Goal: Information Seeking & Learning: Learn about a topic

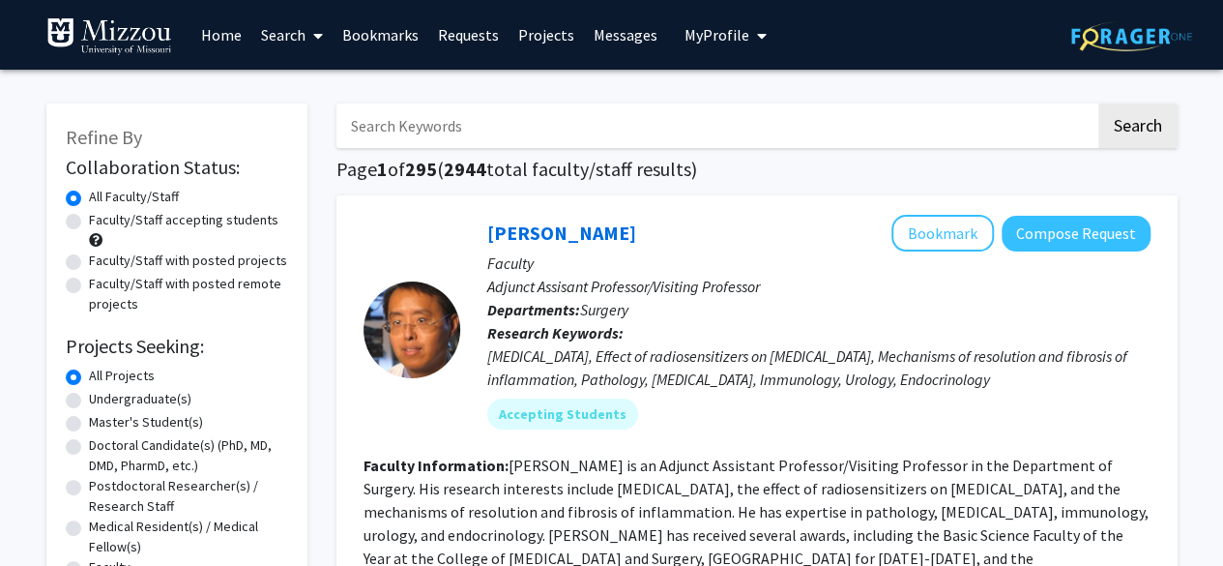
click at [737, 30] on span "My Profile" at bounding box center [717, 34] width 65 height 19
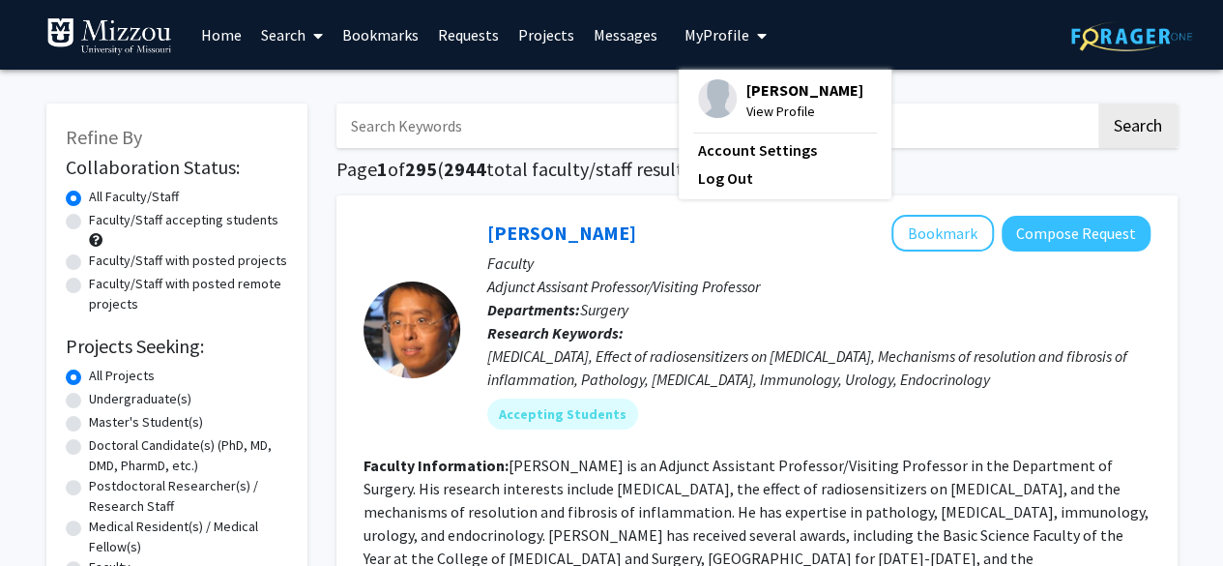
click at [789, 89] on span "[PERSON_NAME]" at bounding box center [805, 89] width 117 height 21
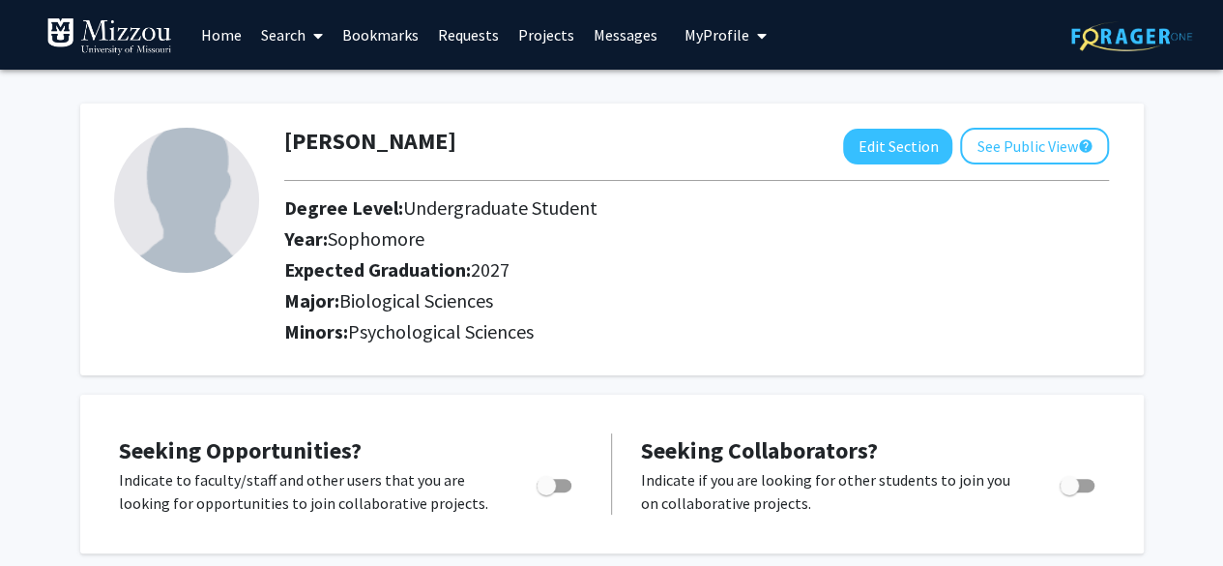
click at [228, 38] on link "Home" at bounding box center [221, 35] width 60 height 68
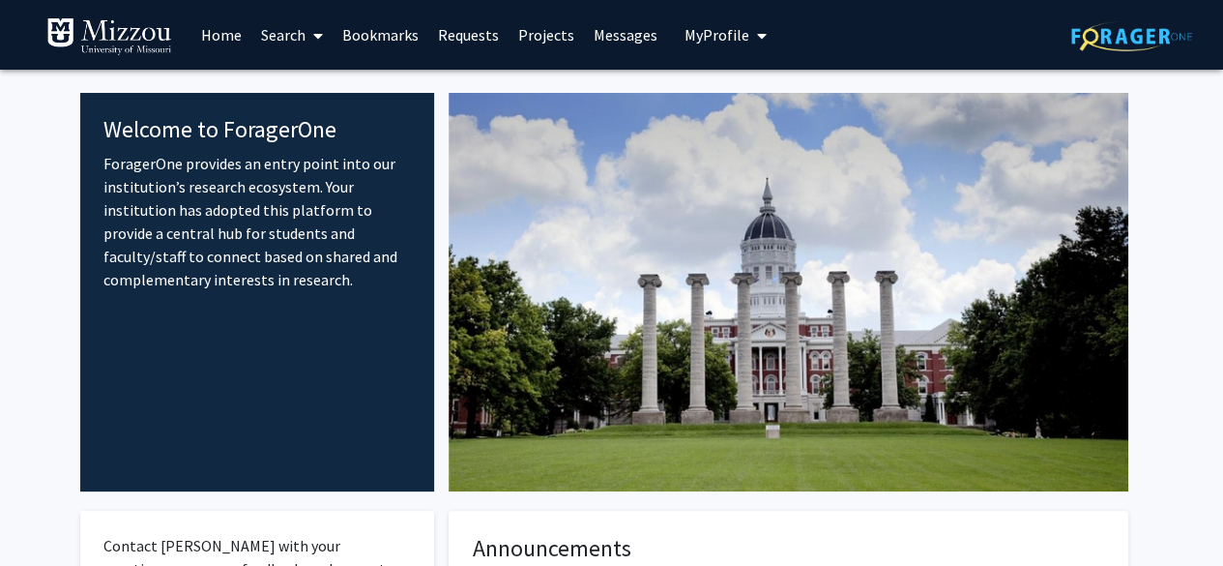
click at [307, 35] on span at bounding box center [314, 36] width 17 height 68
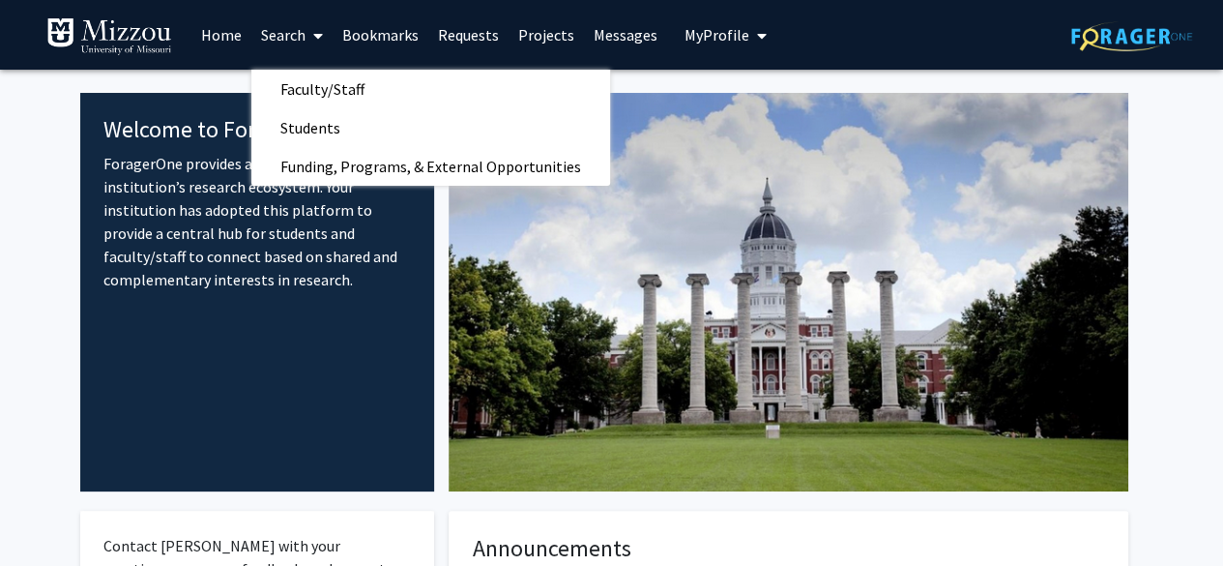
click at [307, 35] on span at bounding box center [314, 36] width 17 height 68
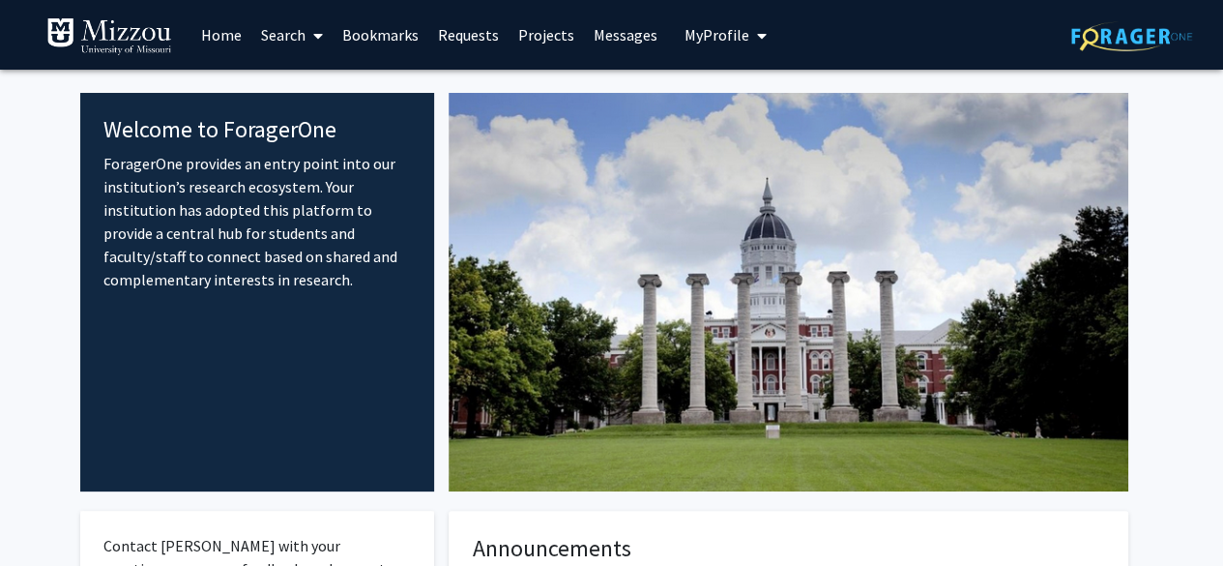
click at [287, 38] on link "Search" at bounding box center [291, 35] width 81 height 68
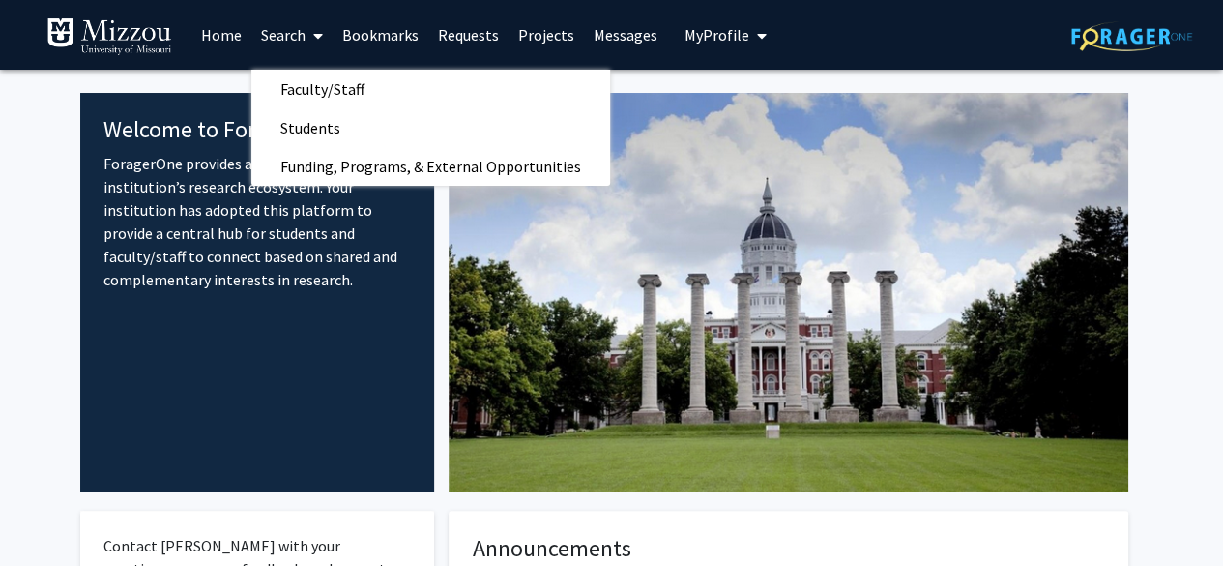
click at [534, 33] on link "Projects" at bounding box center [546, 35] width 75 height 68
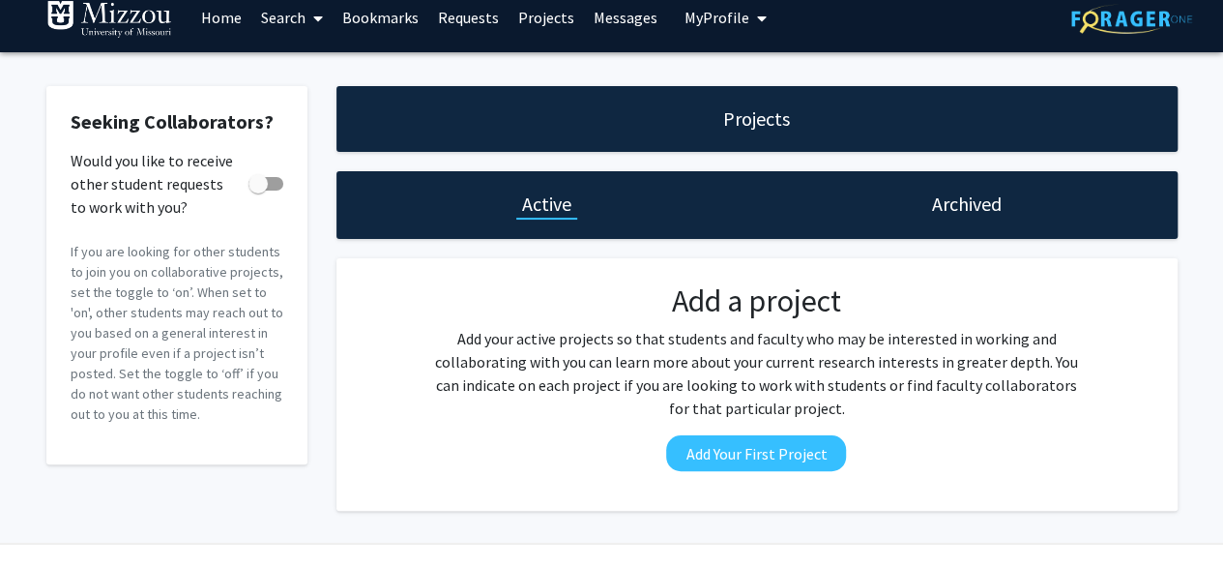
scroll to position [64, 0]
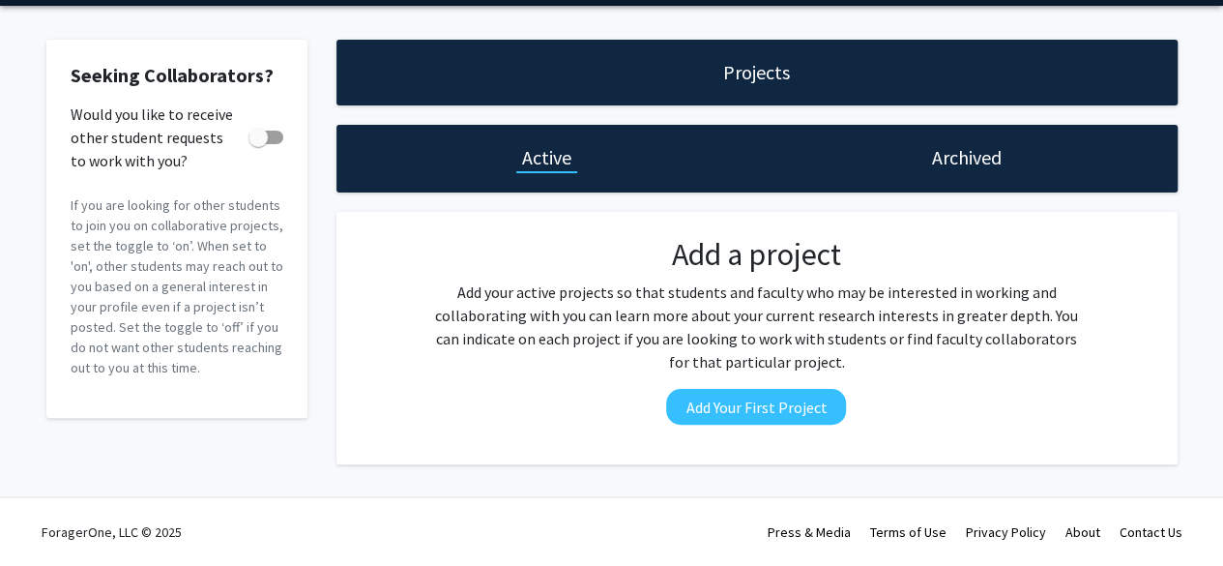
click at [961, 154] on h1 "Archived" at bounding box center [967, 157] width 70 height 27
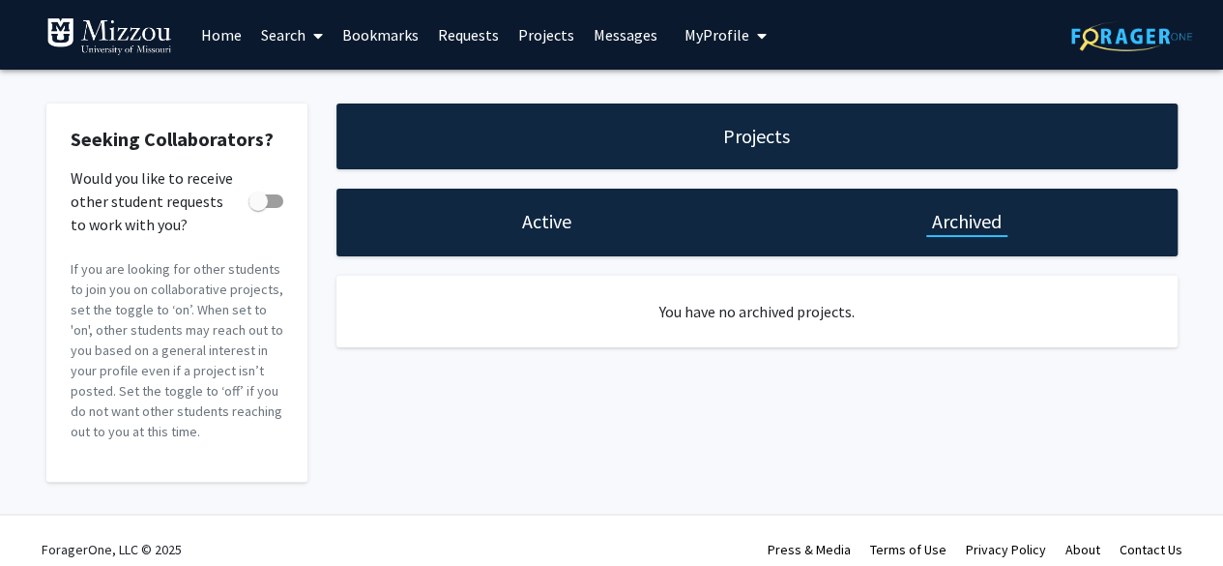
click at [542, 231] on h1 "Active" at bounding box center [546, 221] width 49 height 27
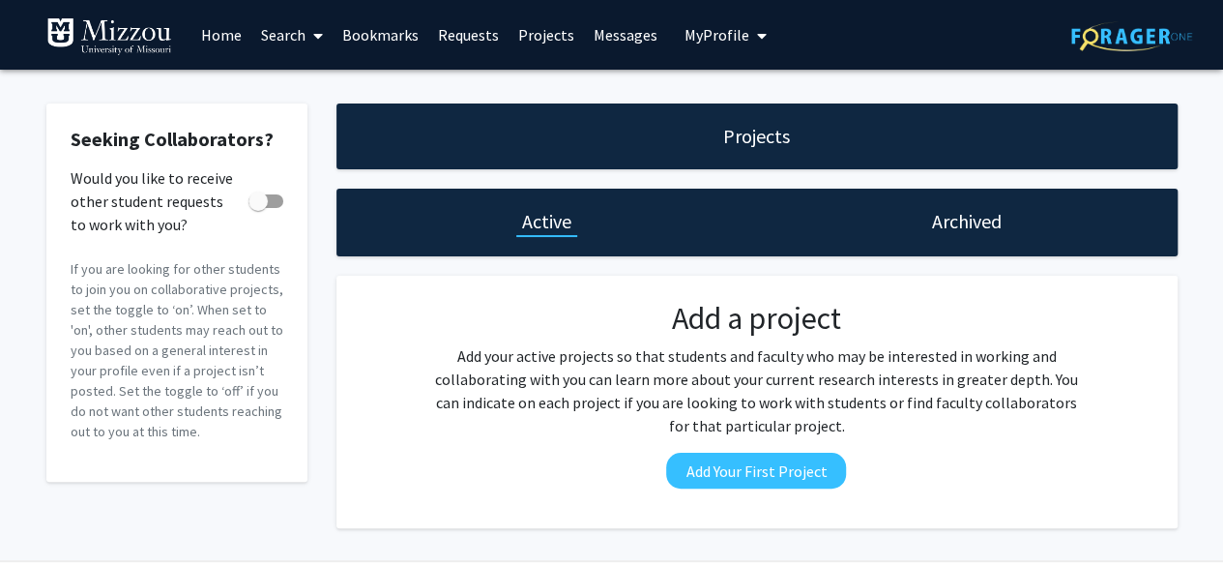
click at [447, 34] on link "Requests" at bounding box center [468, 35] width 80 height 68
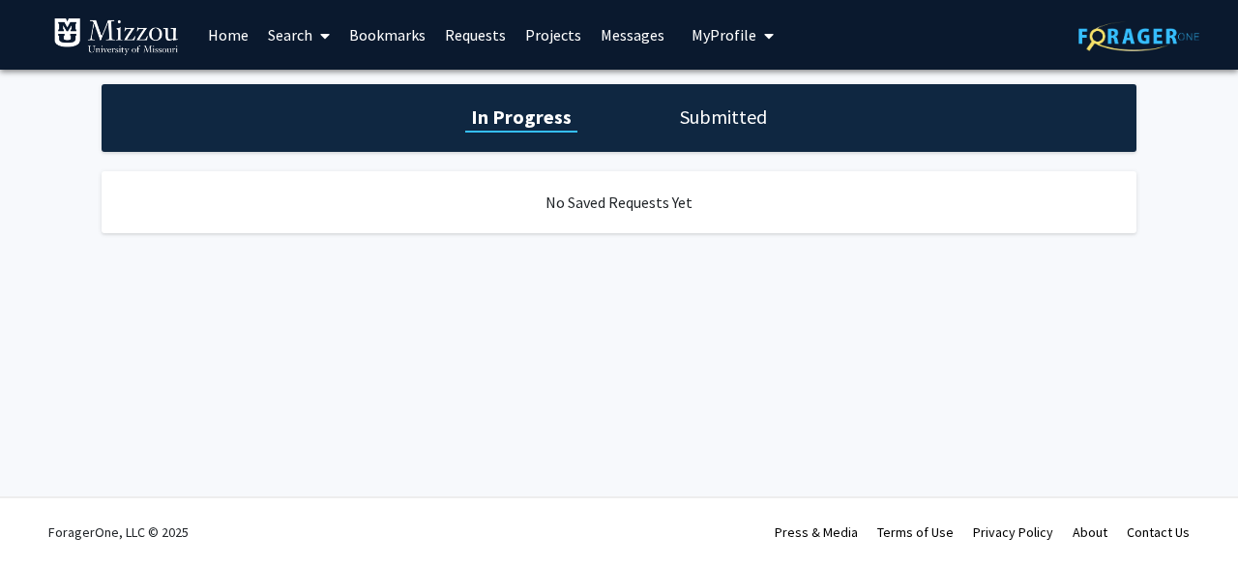
click at [703, 106] on h1 "Submitted" at bounding box center [723, 116] width 99 height 27
click at [625, 32] on link "Messages" at bounding box center [632, 35] width 83 height 68
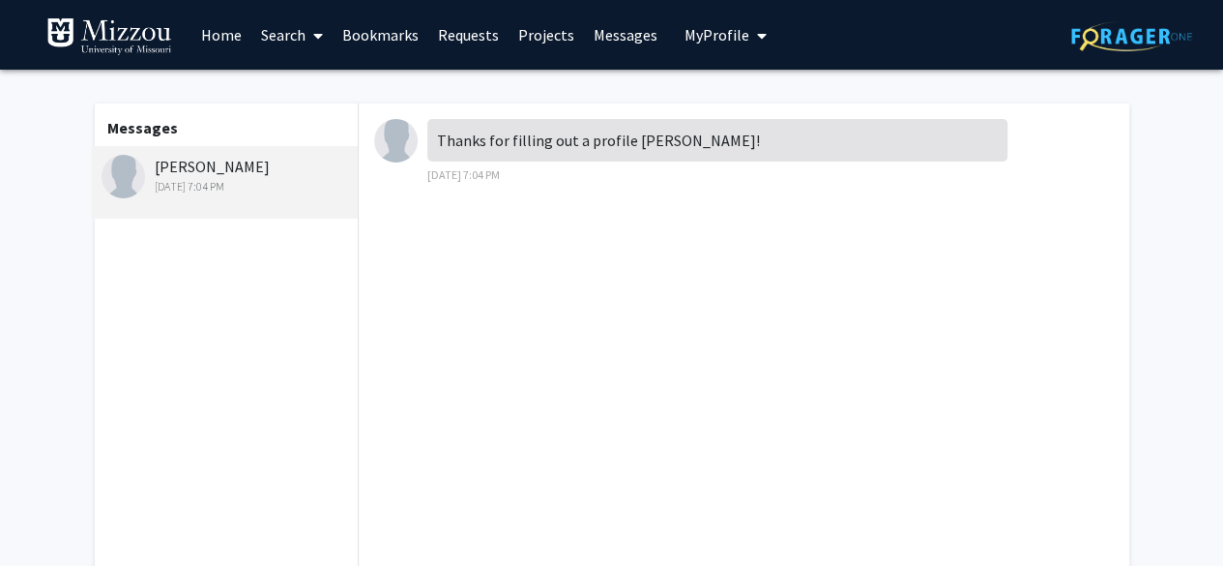
click at [394, 24] on link "Bookmarks" at bounding box center [381, 35] width 96 height 68
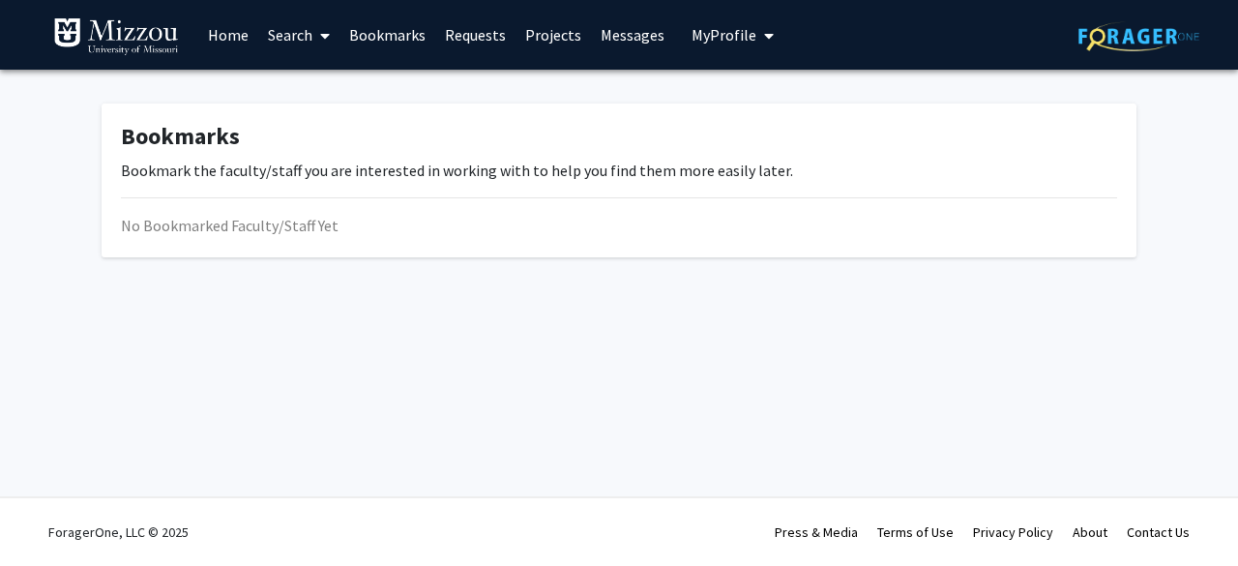
click at [317, 41] on span at bounding box center [320, 36] width 17 height 68
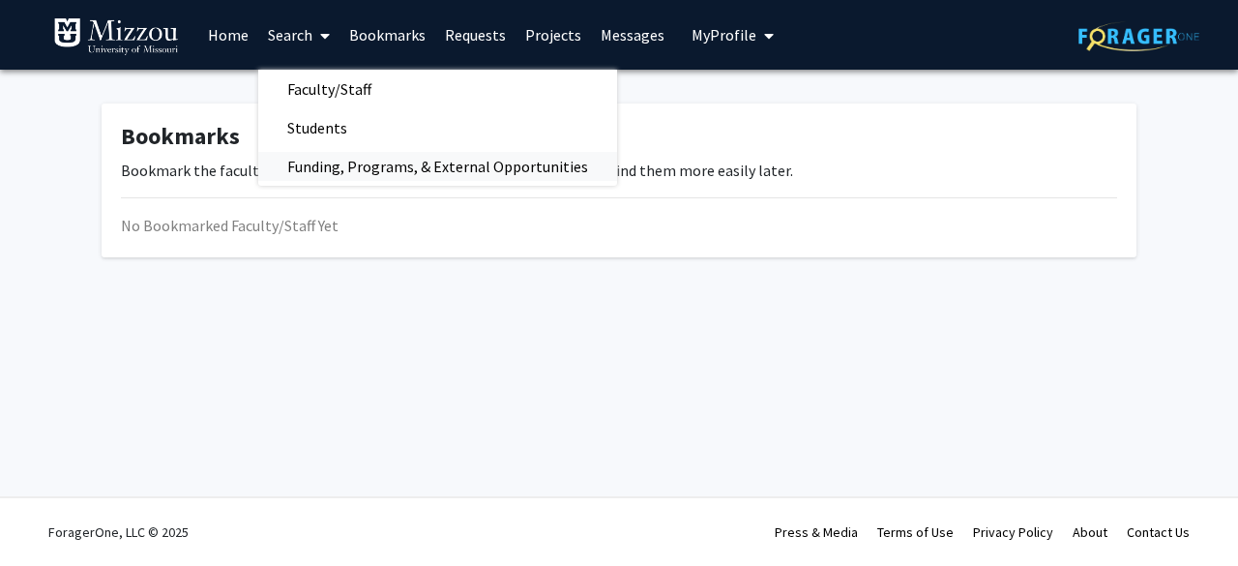
click at [361, 165] on span "Funding, Programs, & External Opportunities" at bounding box center [437, 166] width 359 height 39
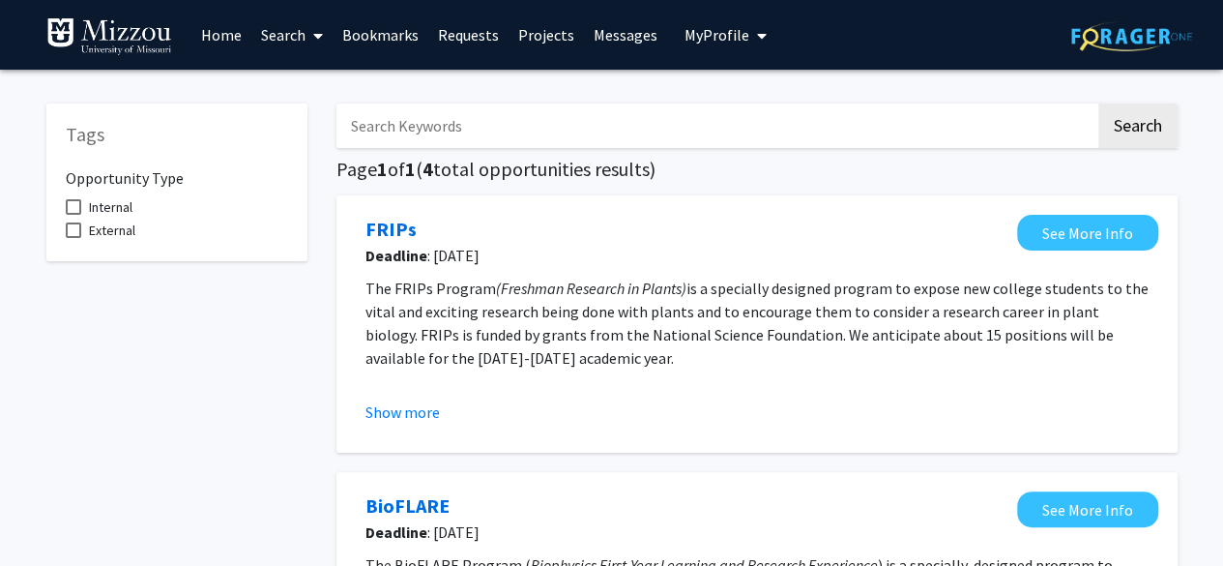
click at [294, 38] on link "Search" at bounding box center [291, 35] width 81 height 68
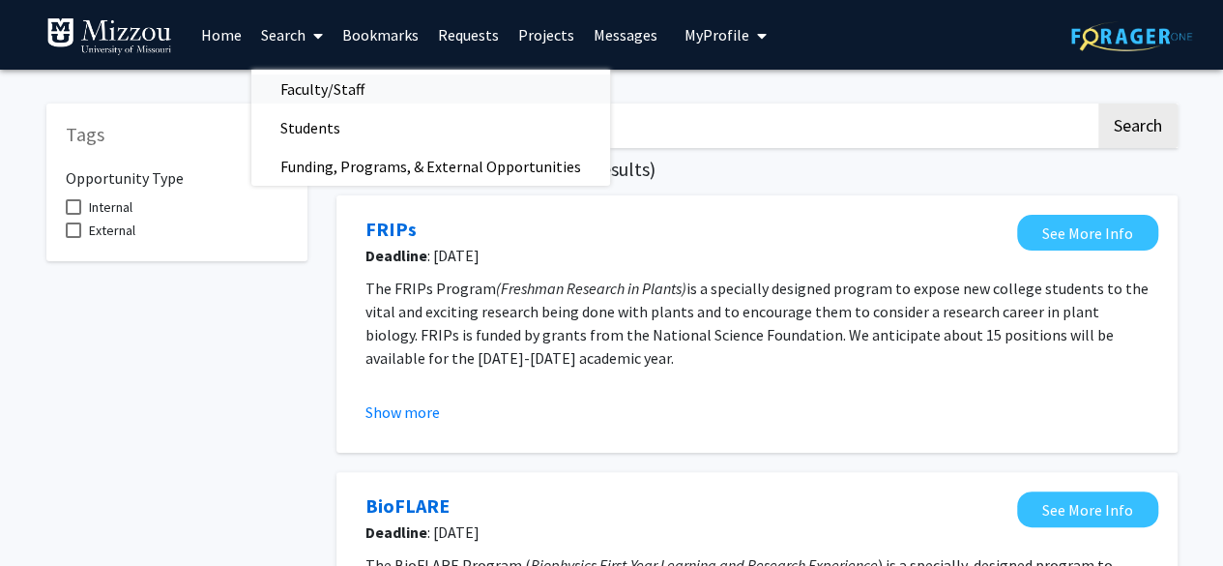
click at [298, 96] on span "Faculty/Staff" at bounding box center [322, 89] width 142 height 39
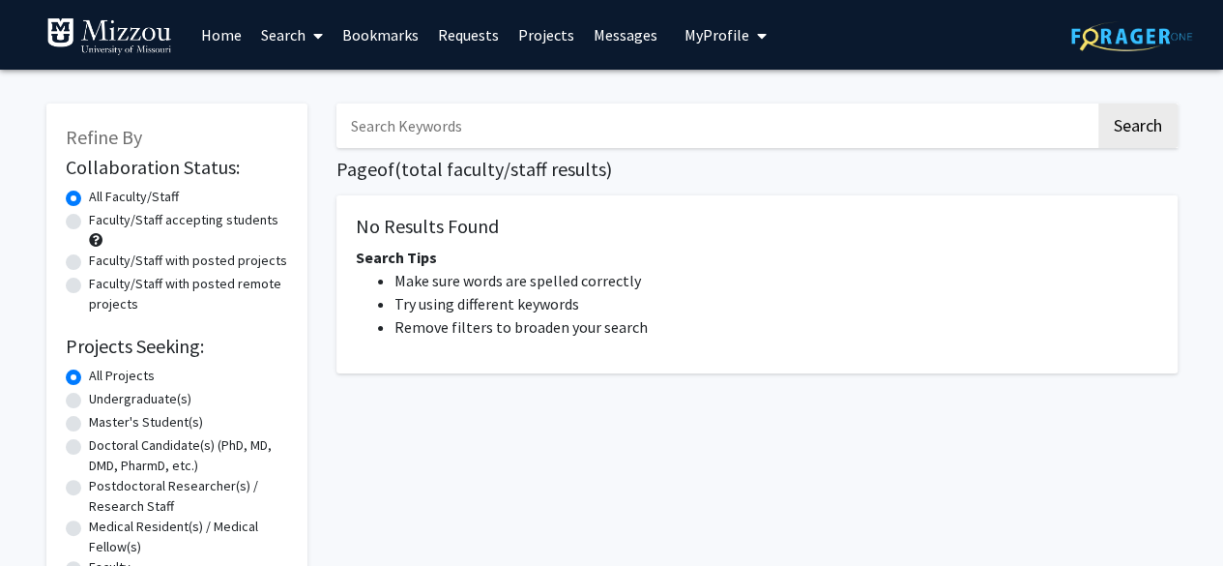
click at [297, 28] on link "Search" at bounding box center [291, 35] width 81 height 68
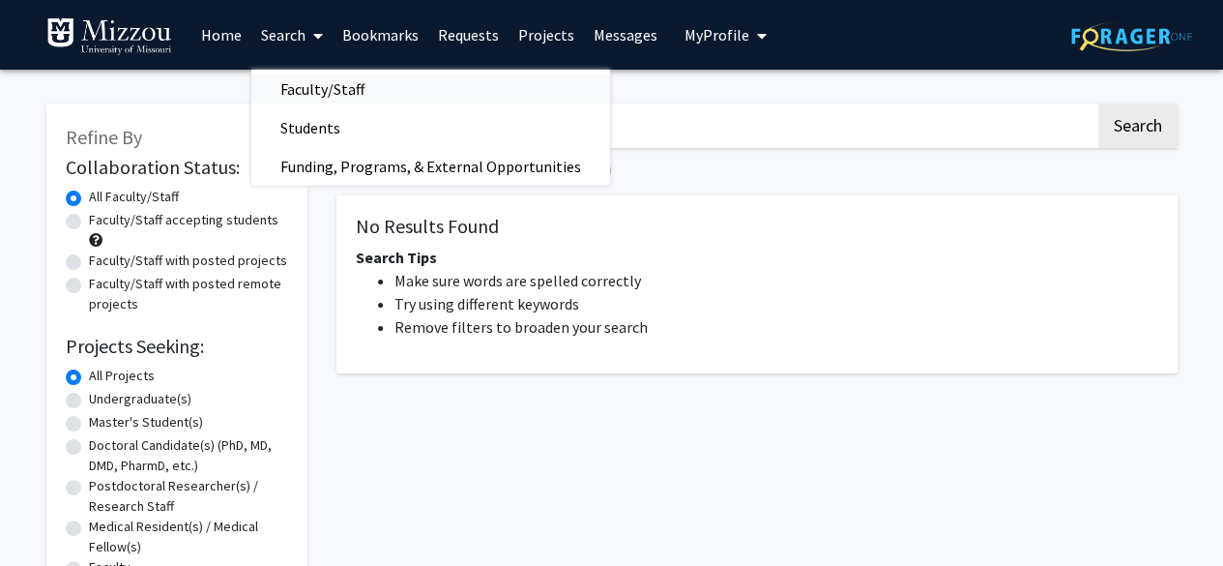
click at [329, 98] on span "Faculty/Staff" at bounding box center [322, 89] width 142 height 39
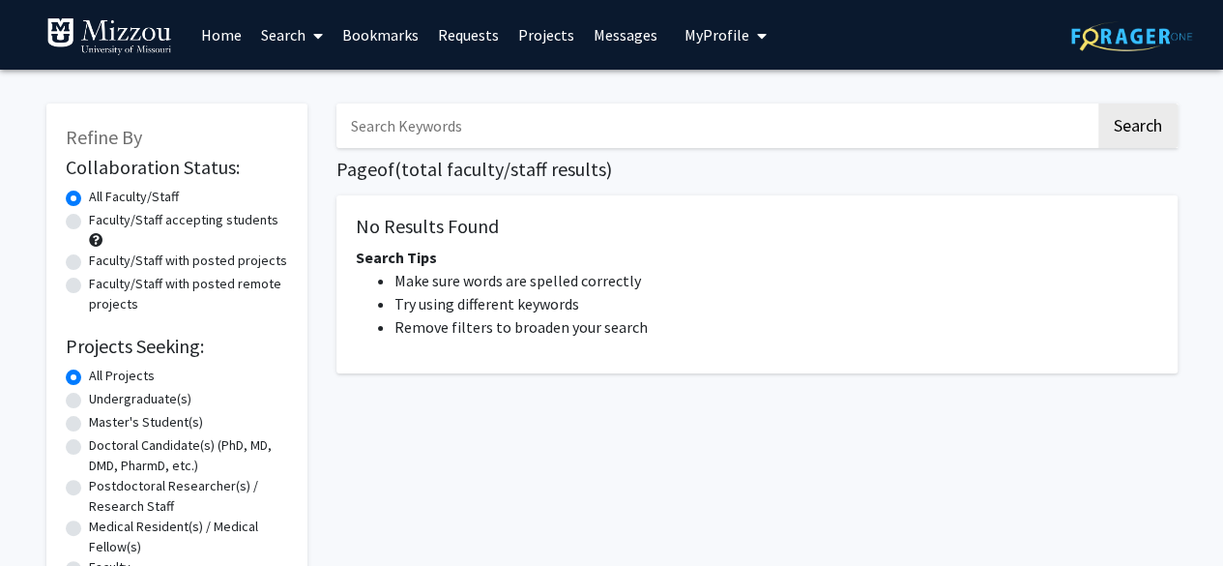
click at [305, 45] on link "Search" at bounding box center [291, 35] width 81 height 68
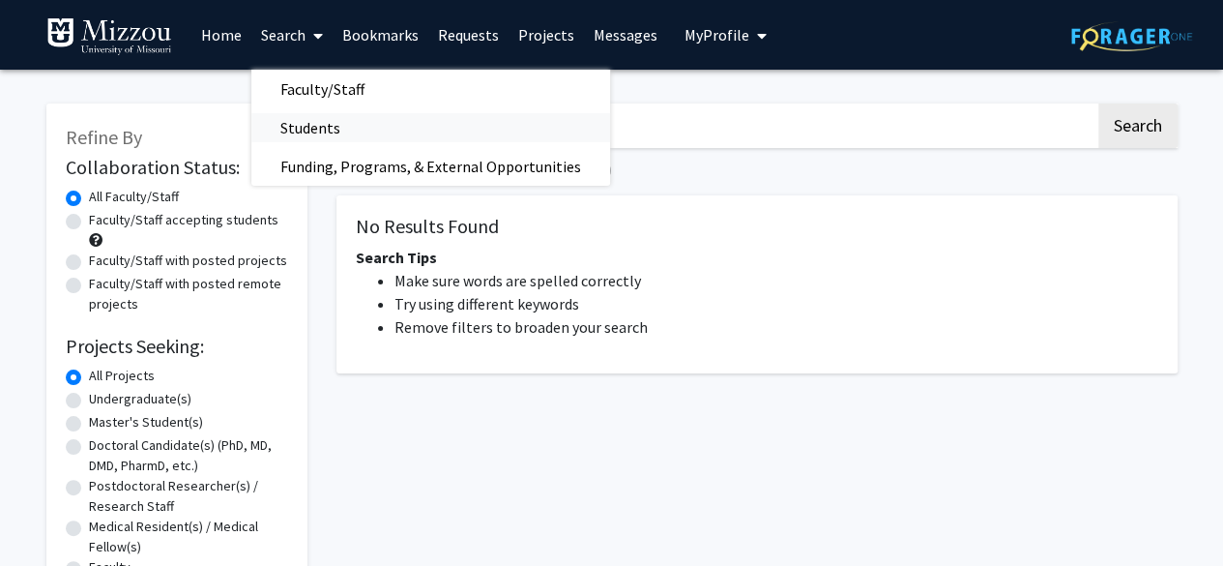
click at [315, 114] on span "Students" at bounding box center [310, 127] width 118 height 39
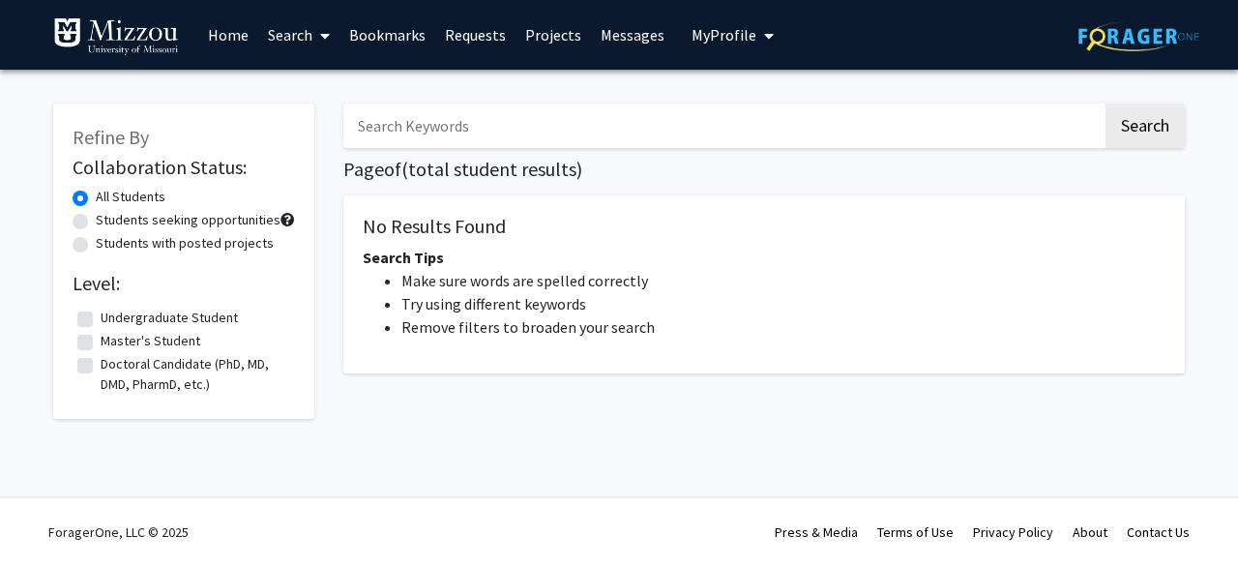
click at [742, 30] on span "My Profile" at bounding box center [723, 34] width 65 height 19
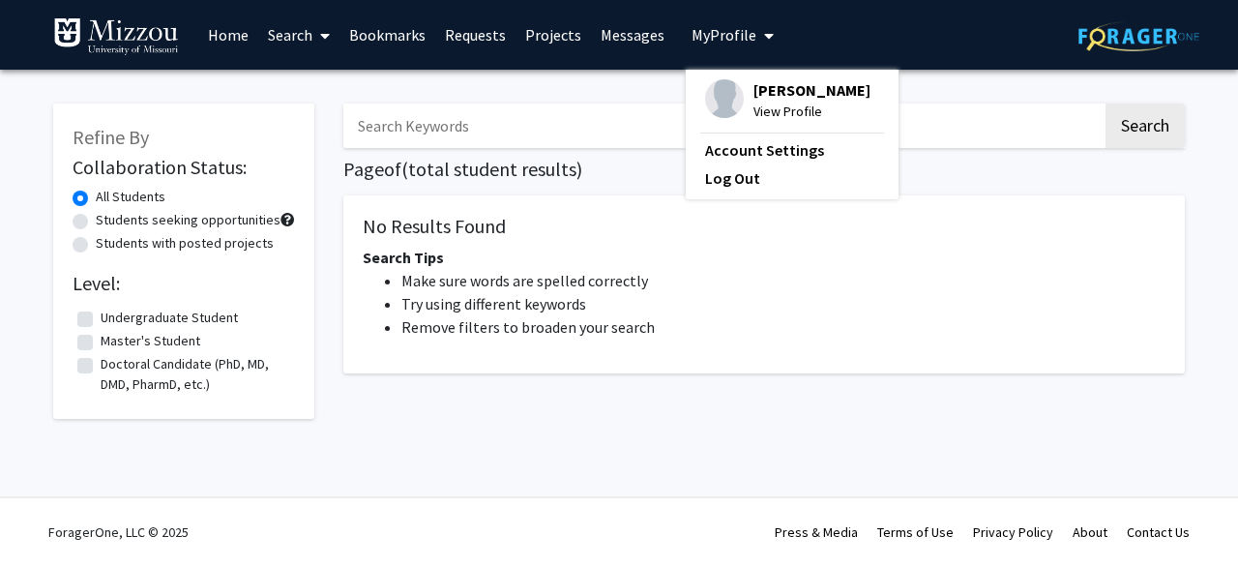
click at [788, 84] on span "[PERSON_NAME]" at bounding box center [811, 89] width 117 height 21
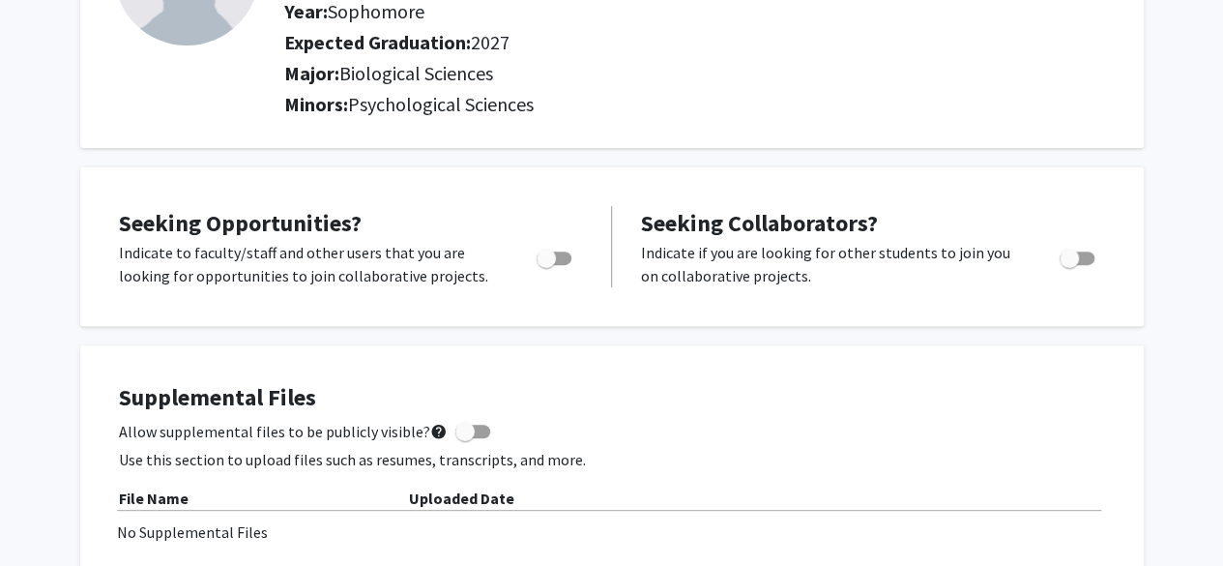
scroll to position [228, 0]
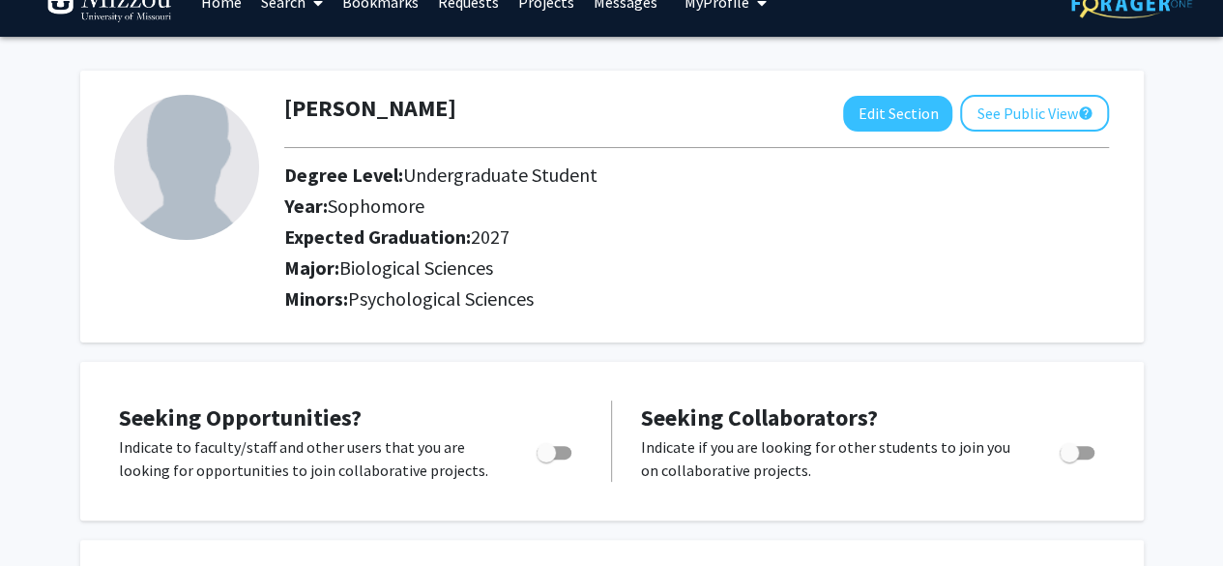
scroll to position [29, 0]
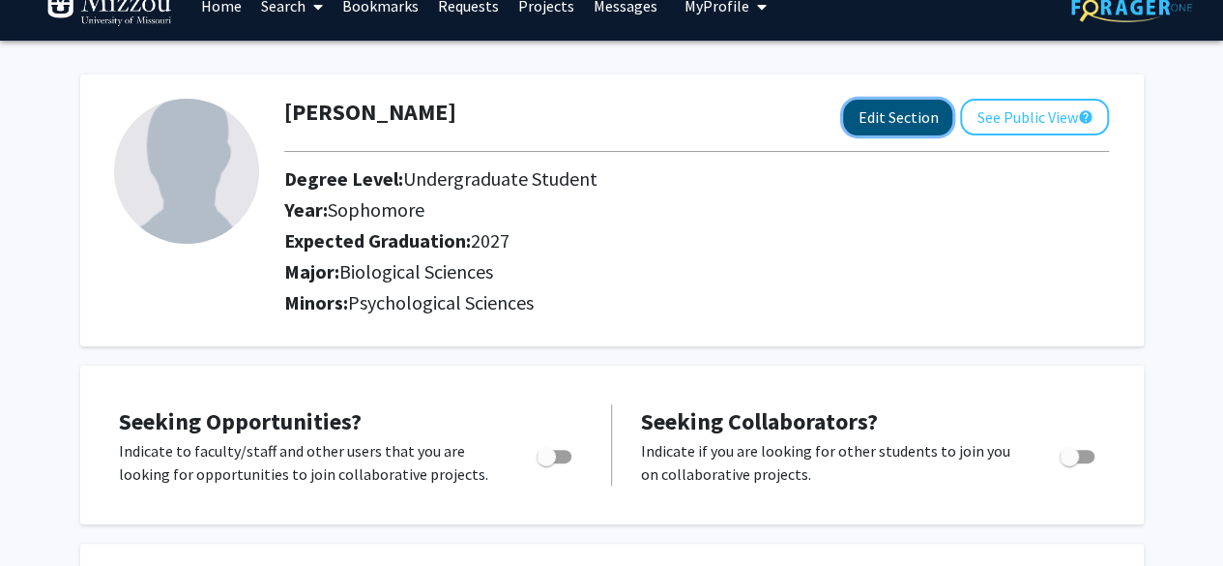
click at [875, 126] on button "Edit Section" at bounding box center [897, 118] width 109 height 36
select select "sophomore"
select select "2027"
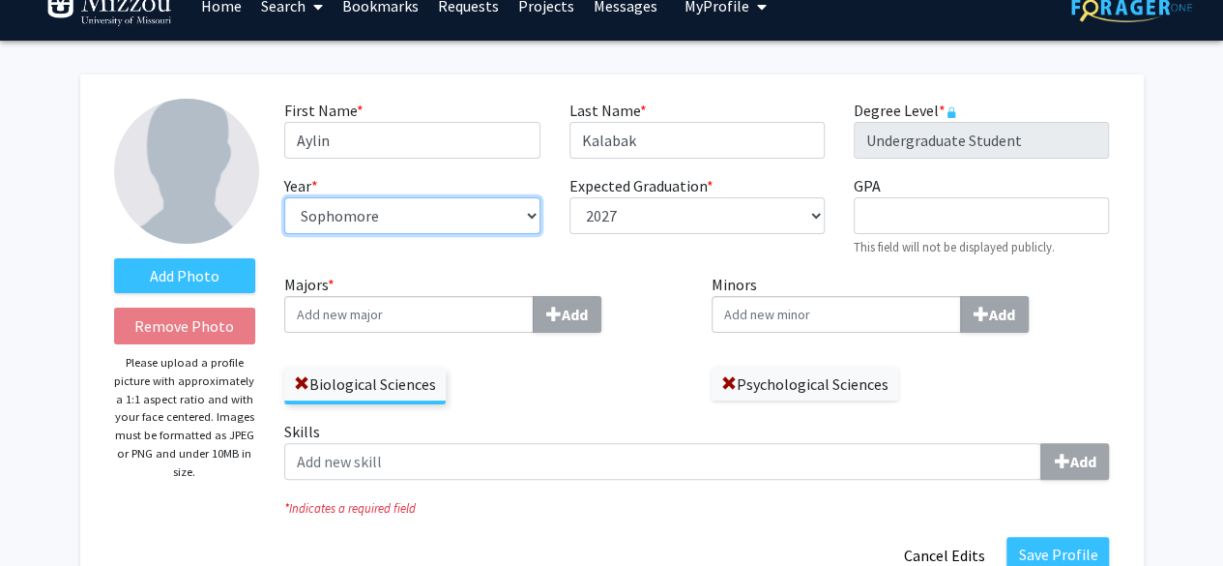
click at [501, 220] on select "--- First-year Sophomore Junior Senior Postbaccalaureate Certificate" at bounding box center [411, 215] width 255 height 37
select select "junior"
click at [284, 197] on select "--- First-year Sophomore Junior Senior Postbaccalaureate Certificate" at bounding box center [411, 215] width 255 height 37
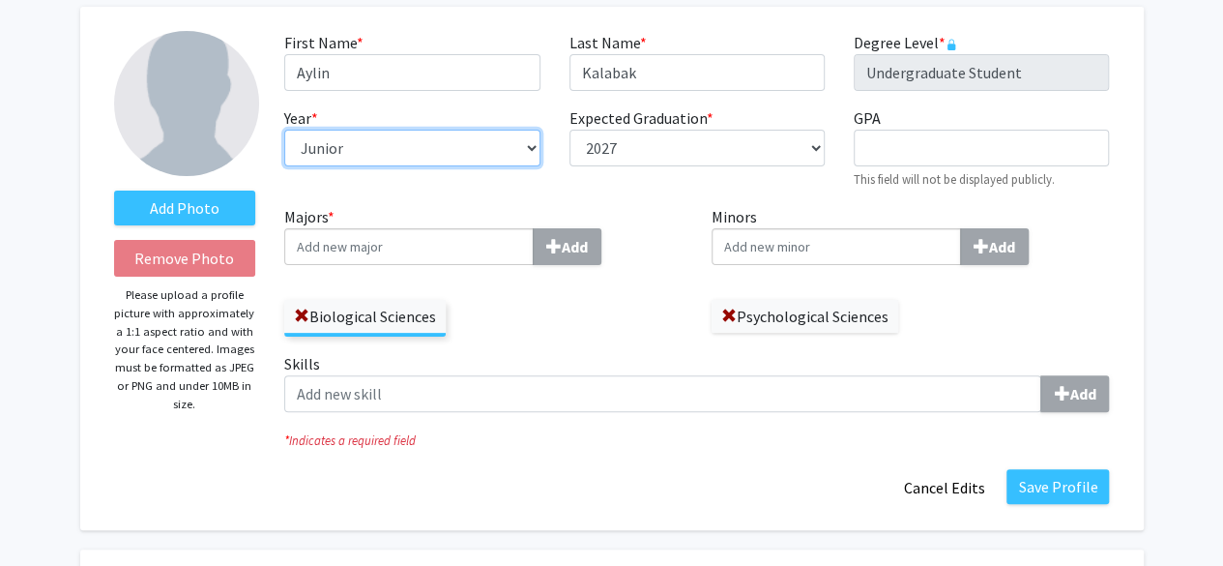
scroll to position [168, 0]
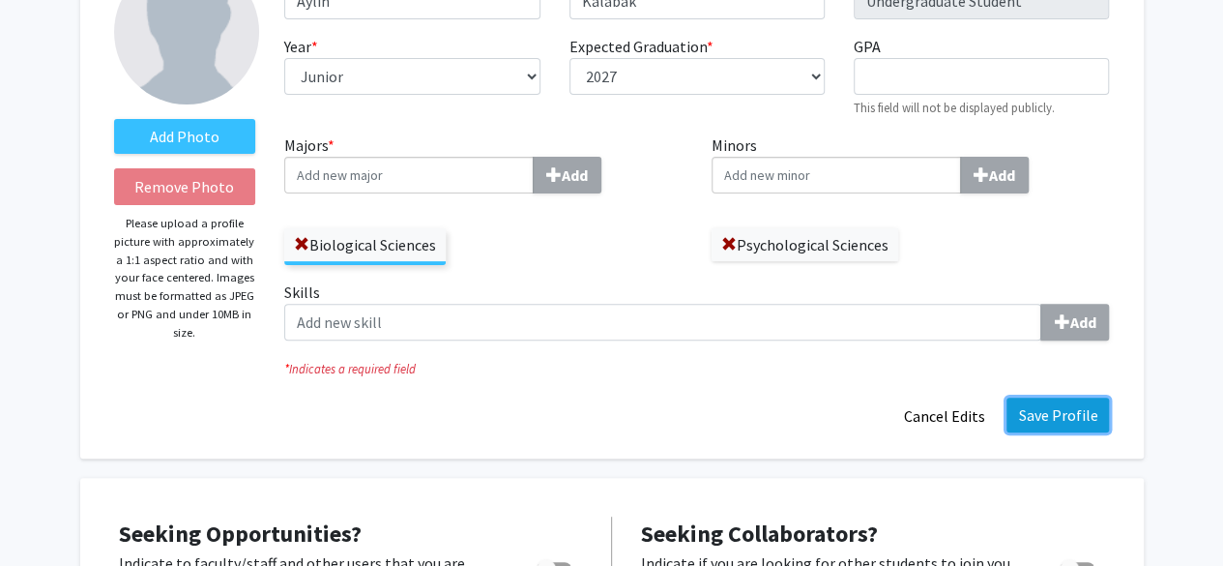
click at [1048, 413] on button "Save Profile" at bounding box center [1058, 414] width 103 height 35
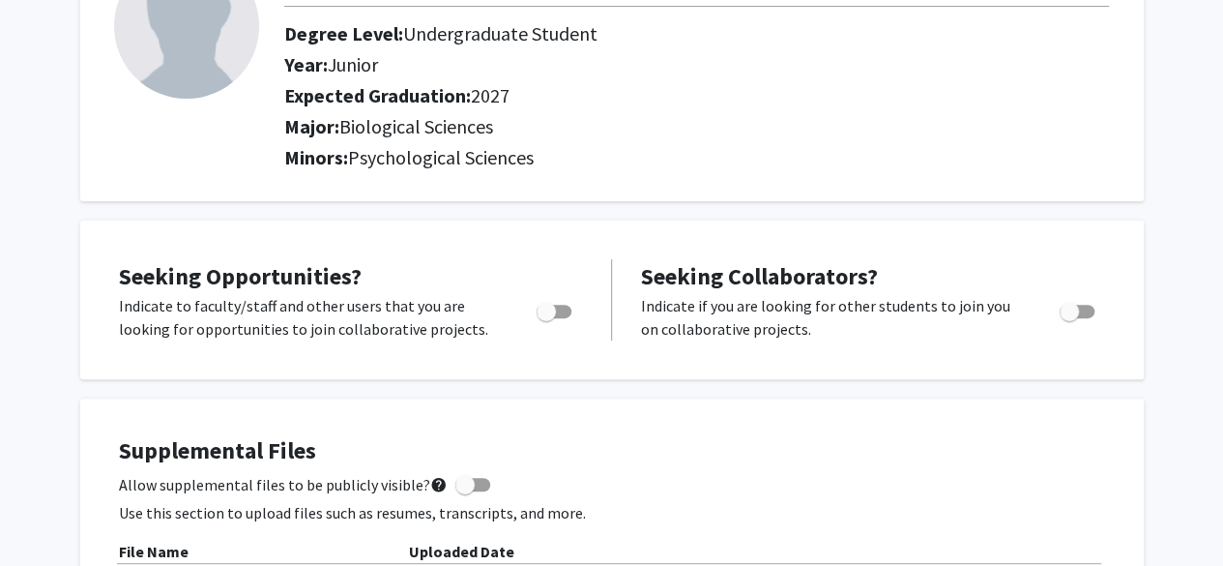
scroll to position [0, 0]
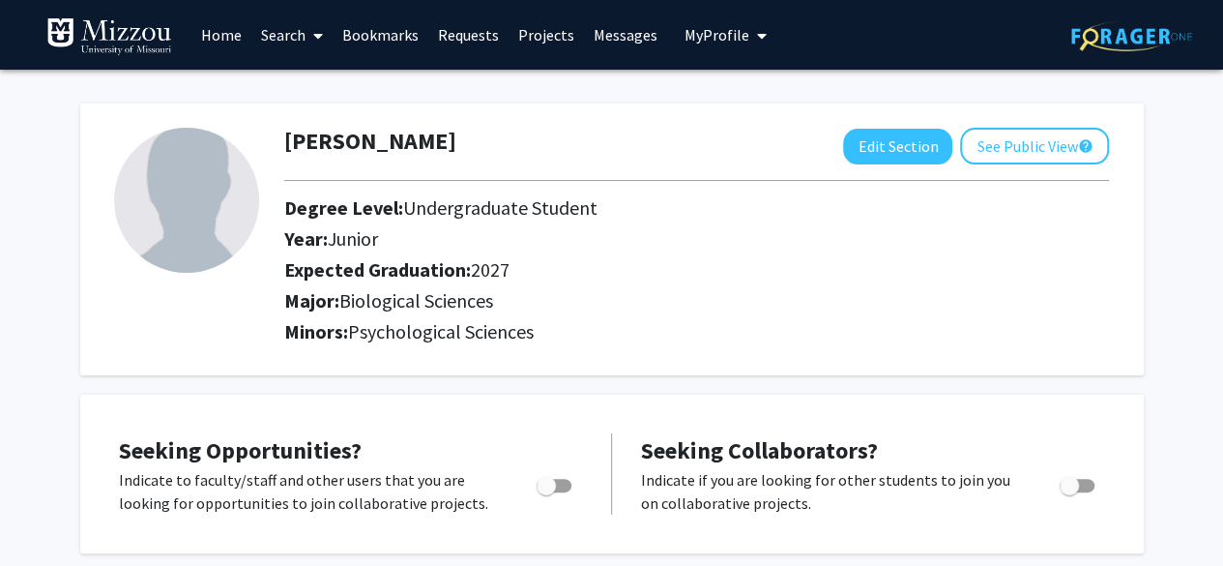
click at [299, 44] on link "Search" at bounding box center [291, 35] width 81 height 68
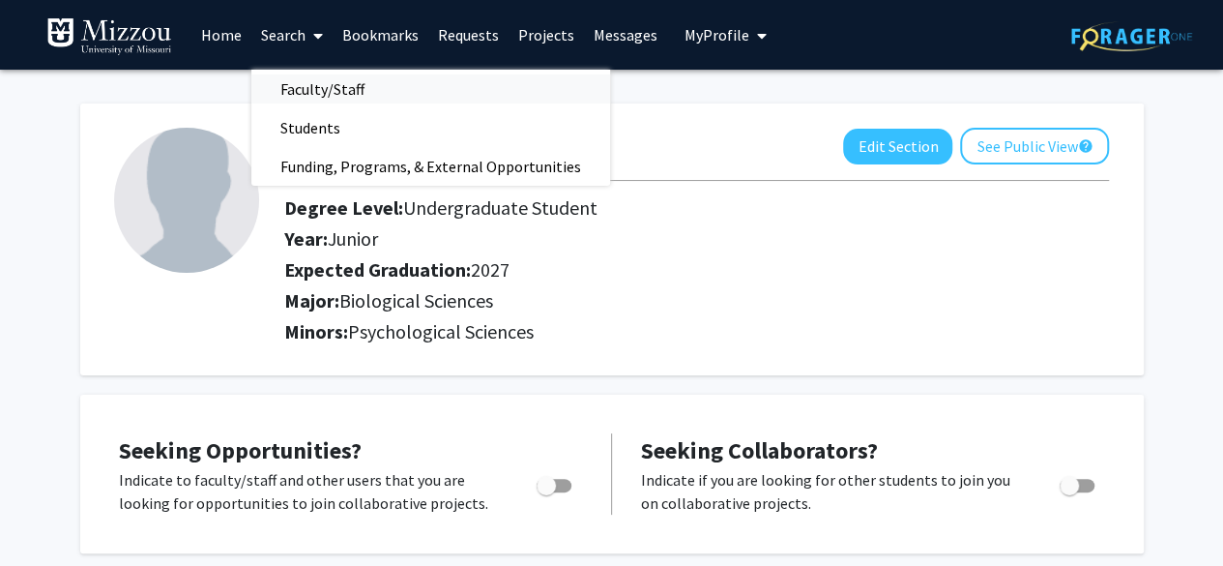
click at [315, 80] on span "Faculty/Staff" at bounding box center [322, 89] width 142 height 39
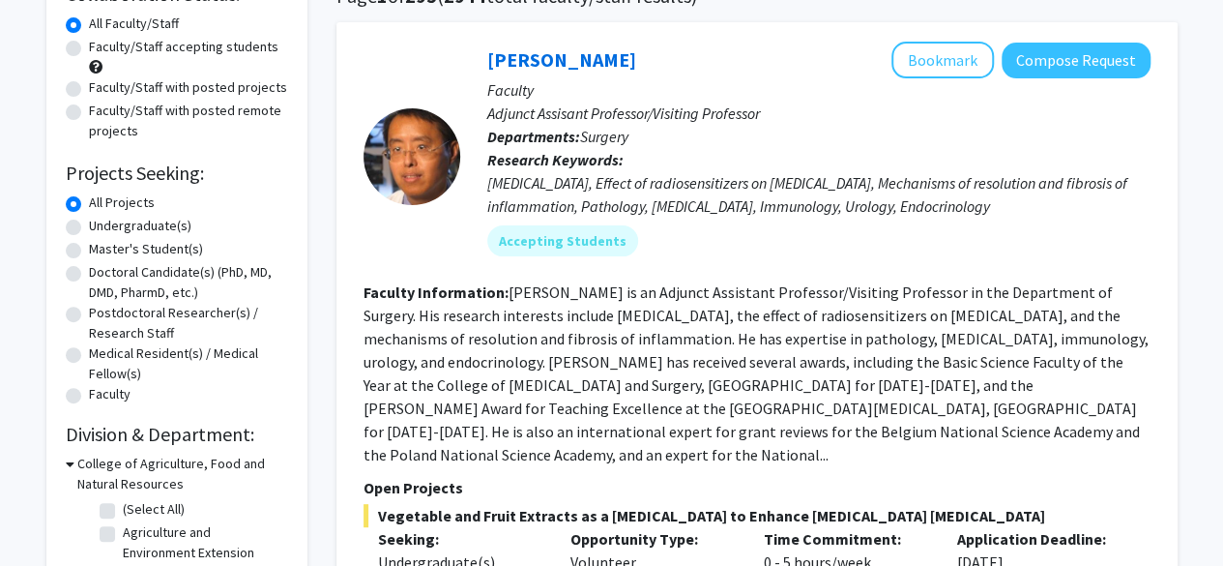
scroll to position [174, 0]
click at [108, 221] on label "Undergraduate(s)" at bounding box center [140, 225] width 103 height 20
click at [102, 221] on input "Undergraduate(s)" at bounding box center [95, 221] width 13 height 13
radio input "true"
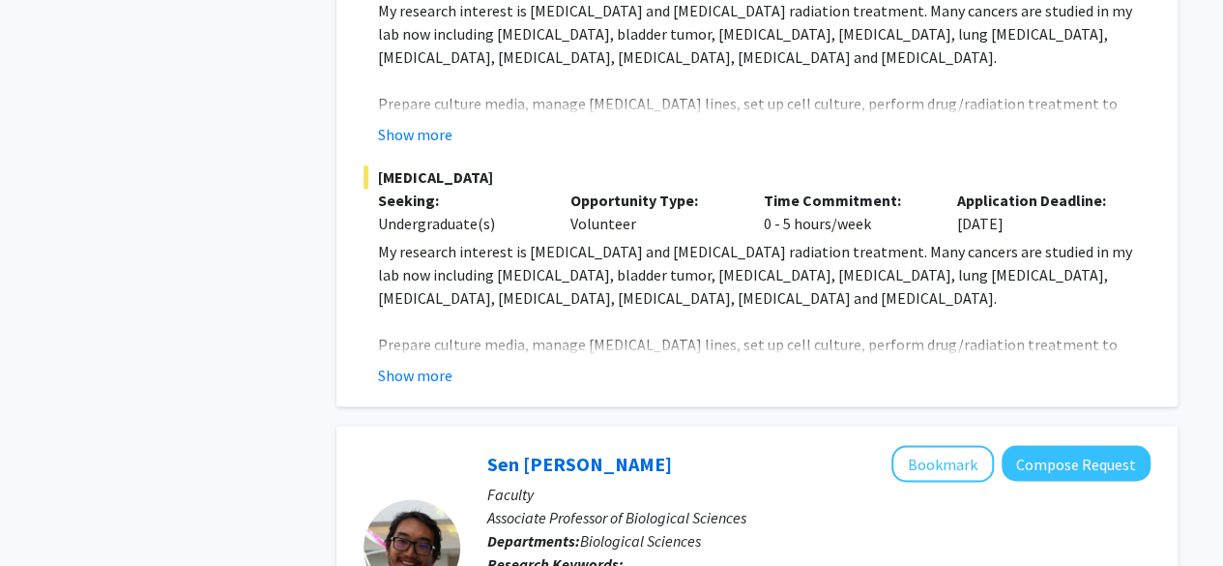
scroll to position [1422, 0]
click at [388, 363] on button "Show more" at bounding box center [415, 374] width 74 height 23
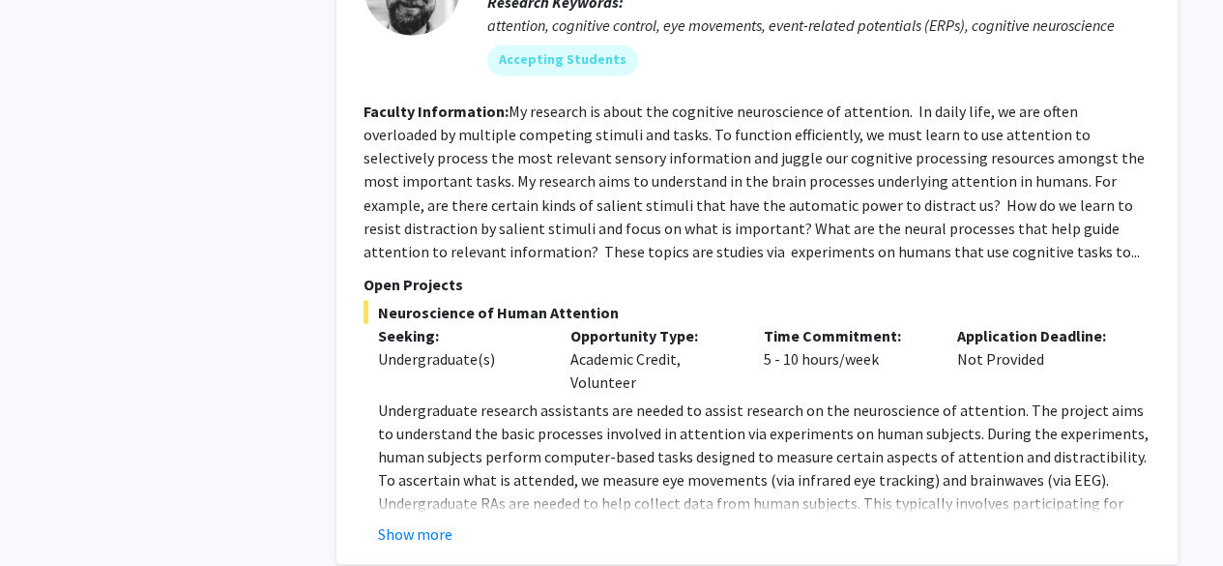
scroll to position [9009, 0]
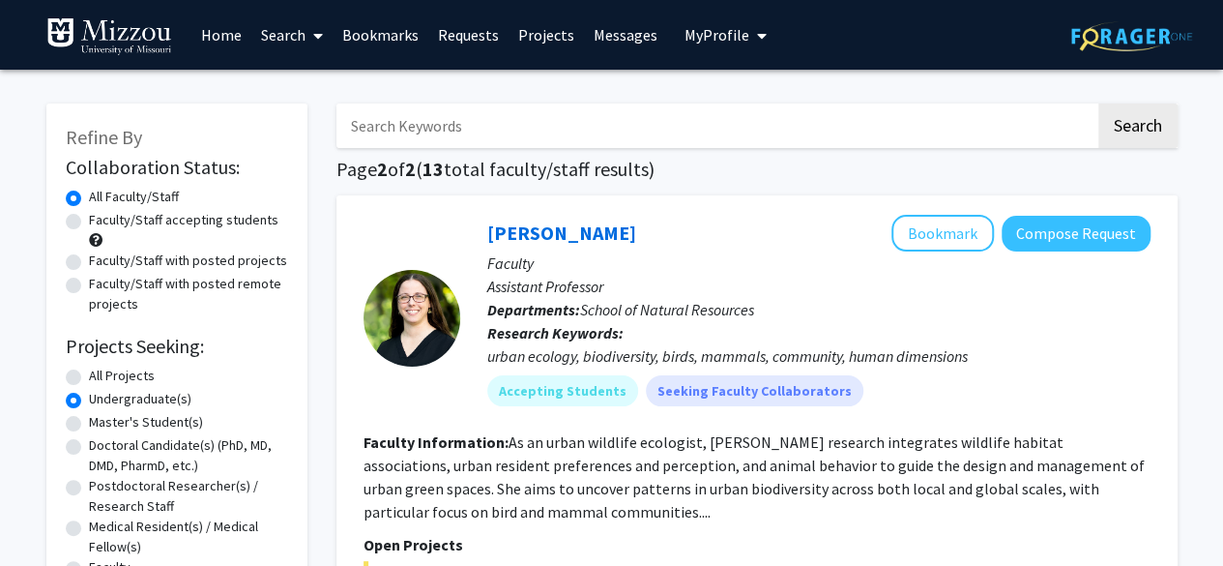
click at [106, 368] on label "All Projects" at bounding box center [122, 376] width 66 height 20
click at [102, 368] on input "All Projects" at bounding box center [95, 372] width 13 height 13
radio input "true"
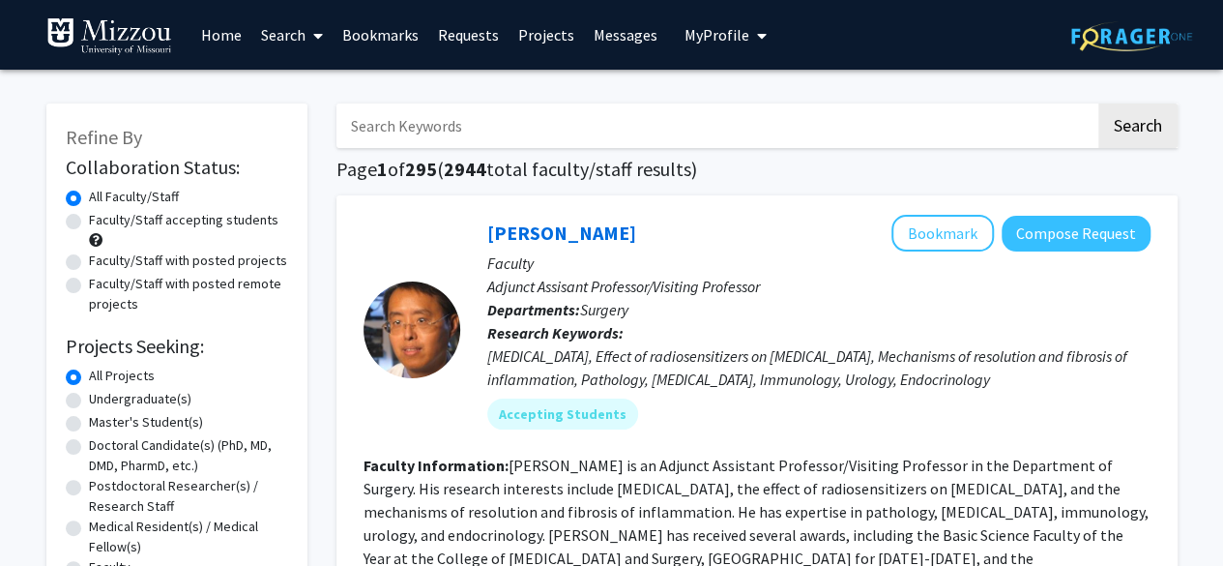
click at [505, 114] on input "Search Keywords" at bounding box center [716, 125] width 759 height 44
type input "verniz"
click at [1099, 103] on button "Search" at bounding box center [1138, 125] width 79 height 44
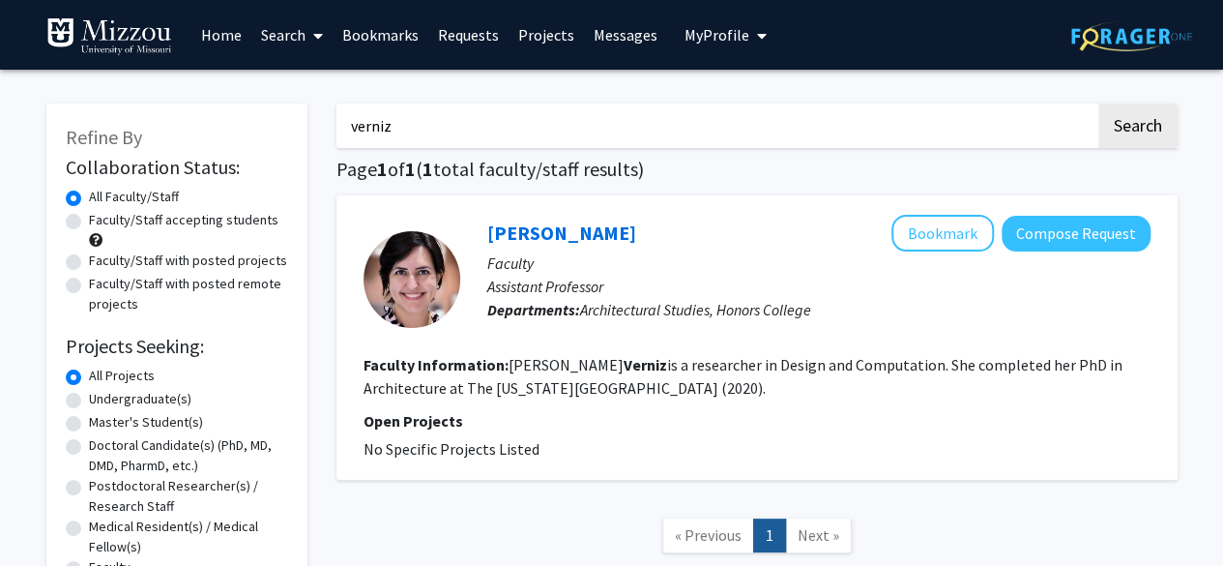
click at [95, 45] on img at bounding box center [109, 36] width 126 height 39
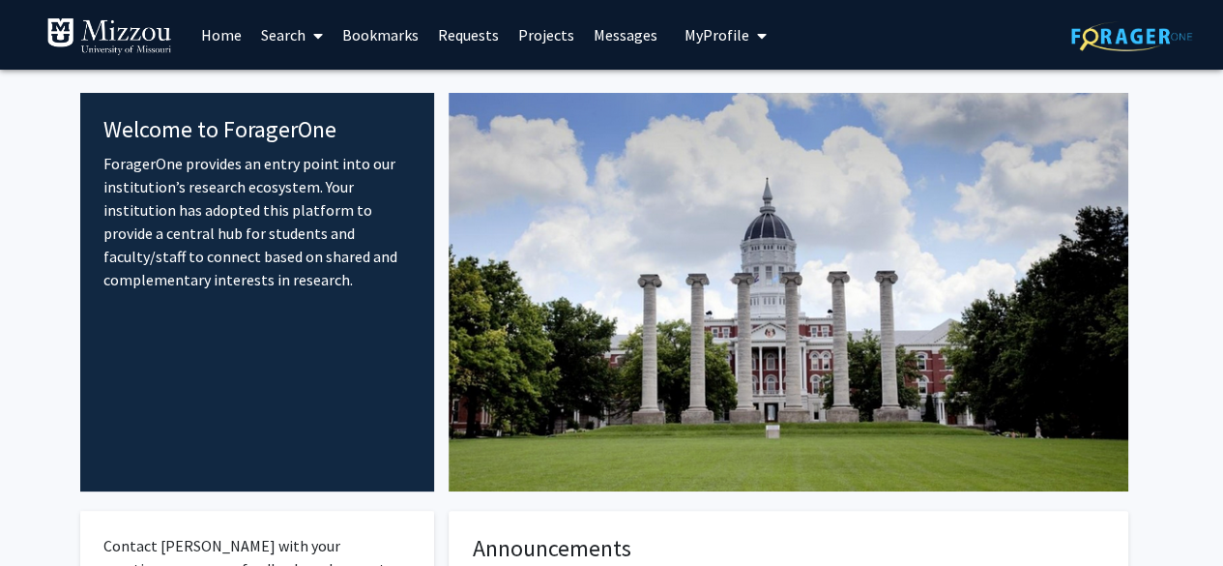
click at [702, 32] on span "My Profile" at bounding box center [717, 34] width 65 height 19
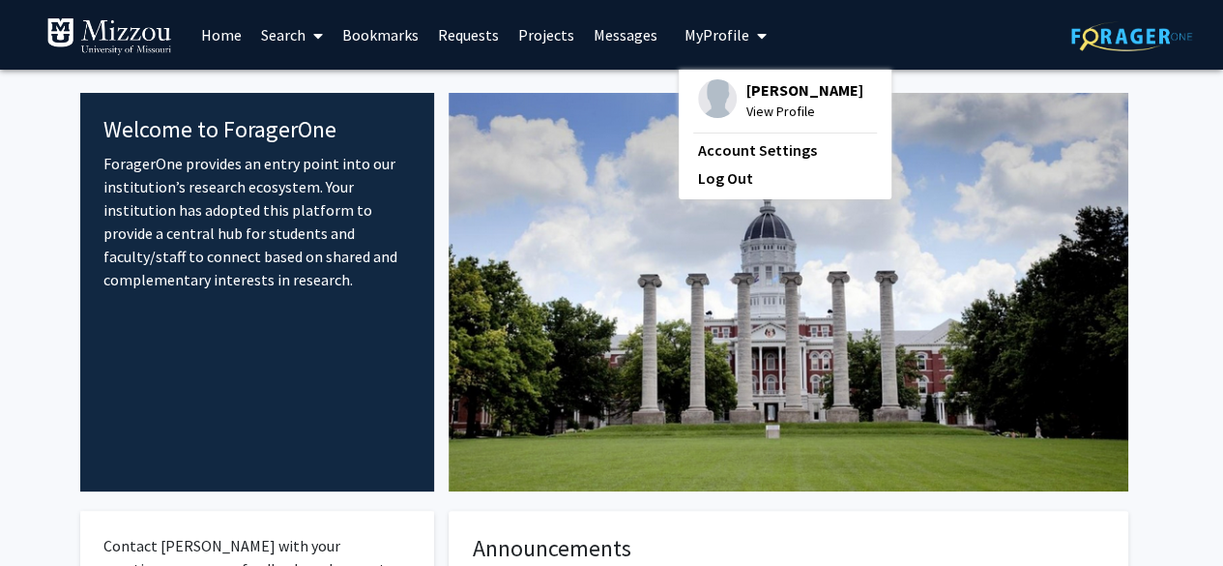
click at [764, 82] on span "[PERSON_NAME]" at bounding box center [805, 89] width 117 height 21
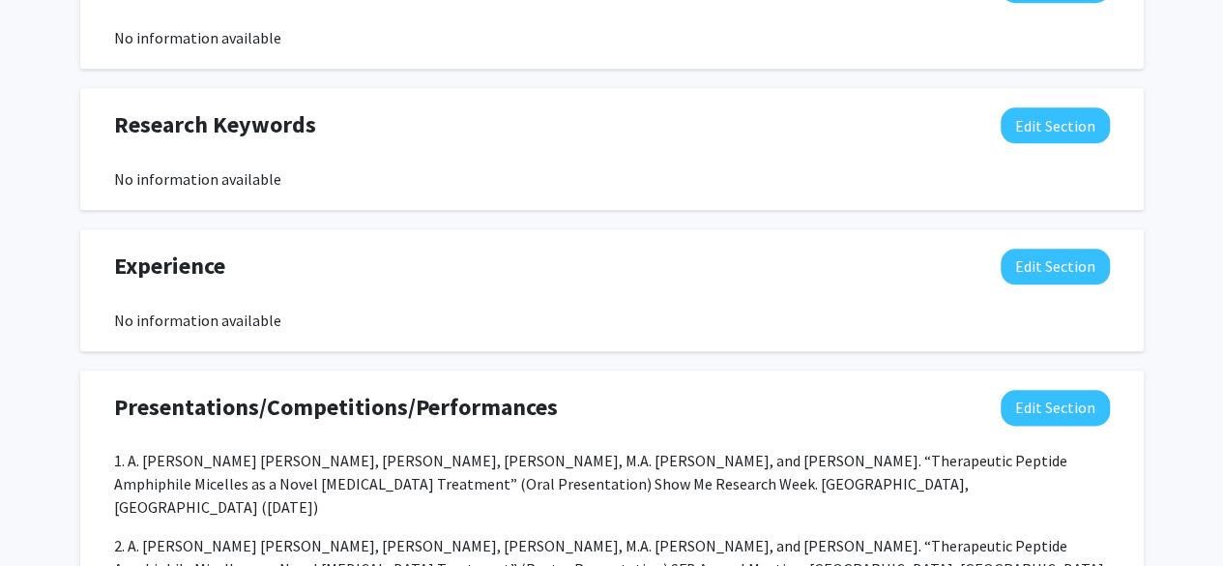
scroll to position [977, 0]
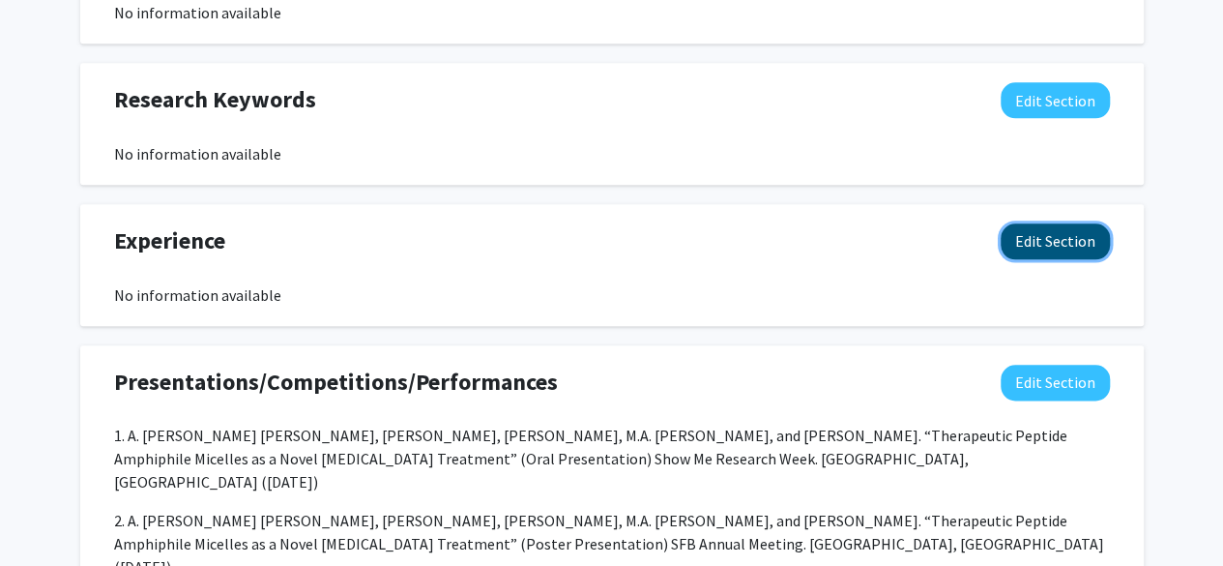
click at [1049, 241] on button "Edit Section" at bounding box center [1055, 241] width 109 height 36
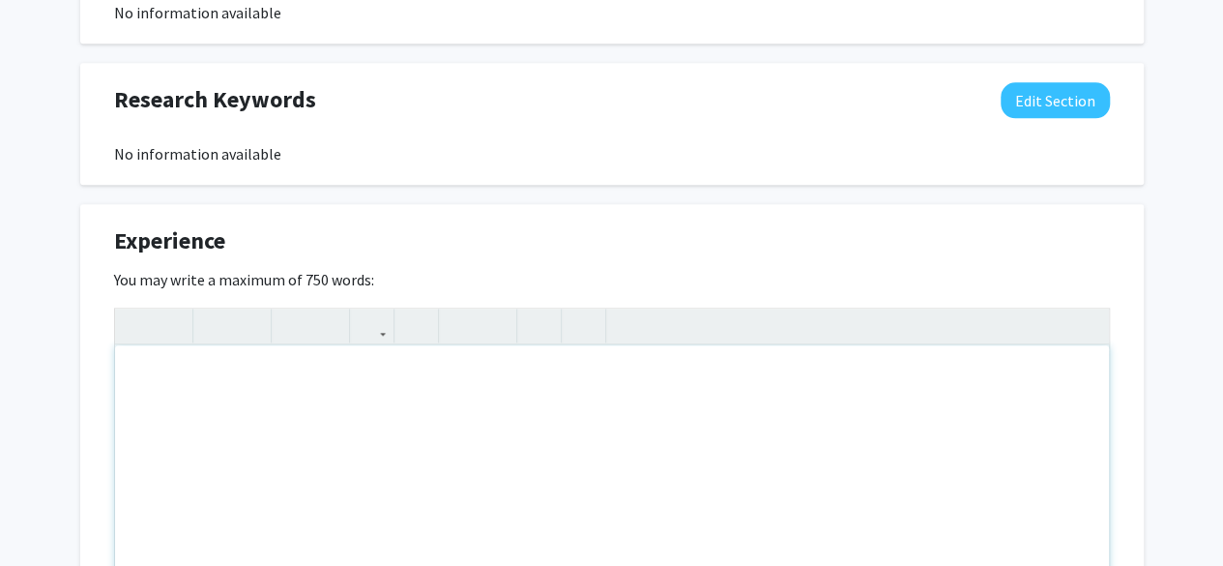
click at [321, 405] on div "Note to users with screen readers: Please deactivate our accessibility plugin f…" at bounding box center [612, 490] width 994 height 290
paste div "Note to users with screen readers: Please deactivate our accessibility plugin f…"
type textarea "<p>Undergraduate Research Assistant [DATE] – Present BioMEL| [PERSON_NAME], PhD…"
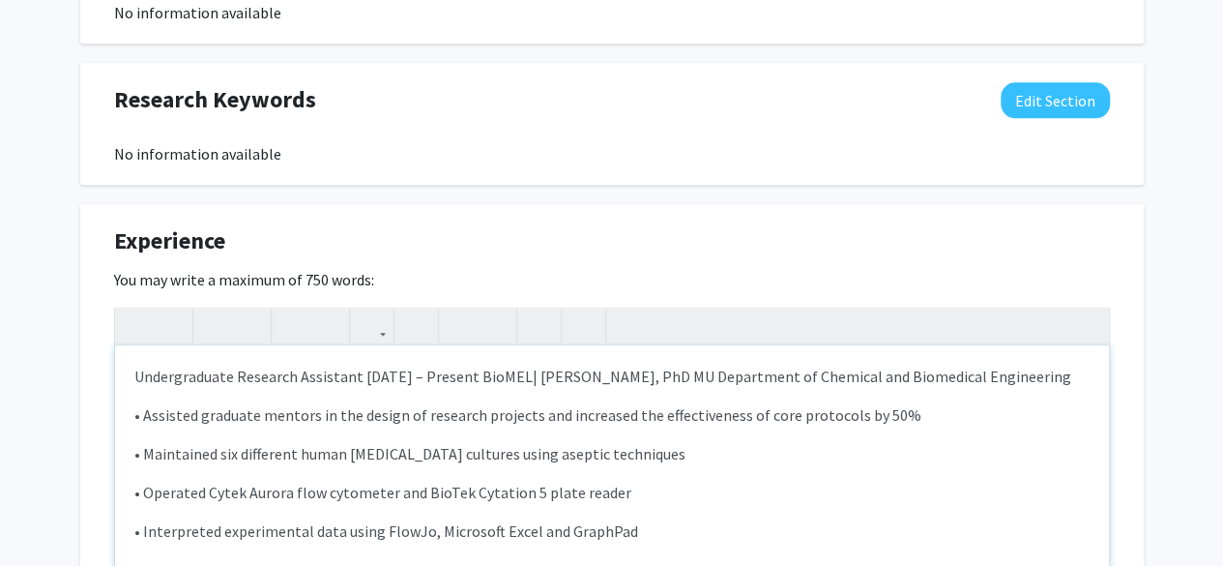
click at [499, 370] on p "Undergraduate Research Assistant [DATE] – Present BioMEL| [PERSON_NAME], PhD MU…" at bounding box center [611, 376] width 955 height 23
type textarea "<p>Undergraduate Research Assistant [DATE] – Present<span style="font-size: 1re…"
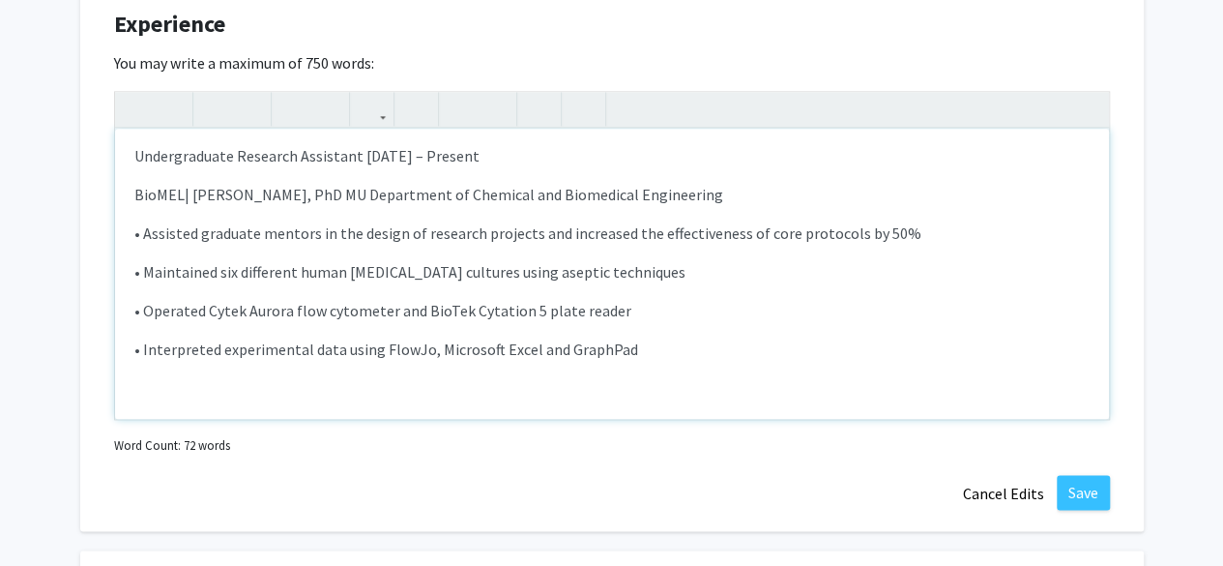
scroll to position [1195, 0]
click at [1092, 498] on button "Save" at bounding box center [1083, 490] width 53 height 35
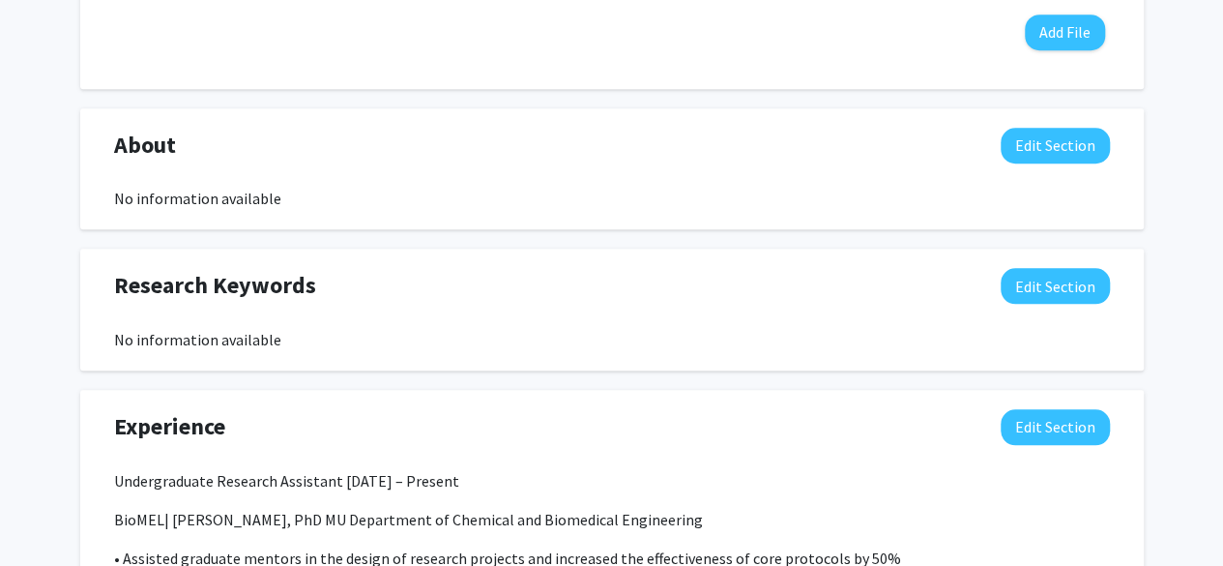
scroll to position [789, 0]
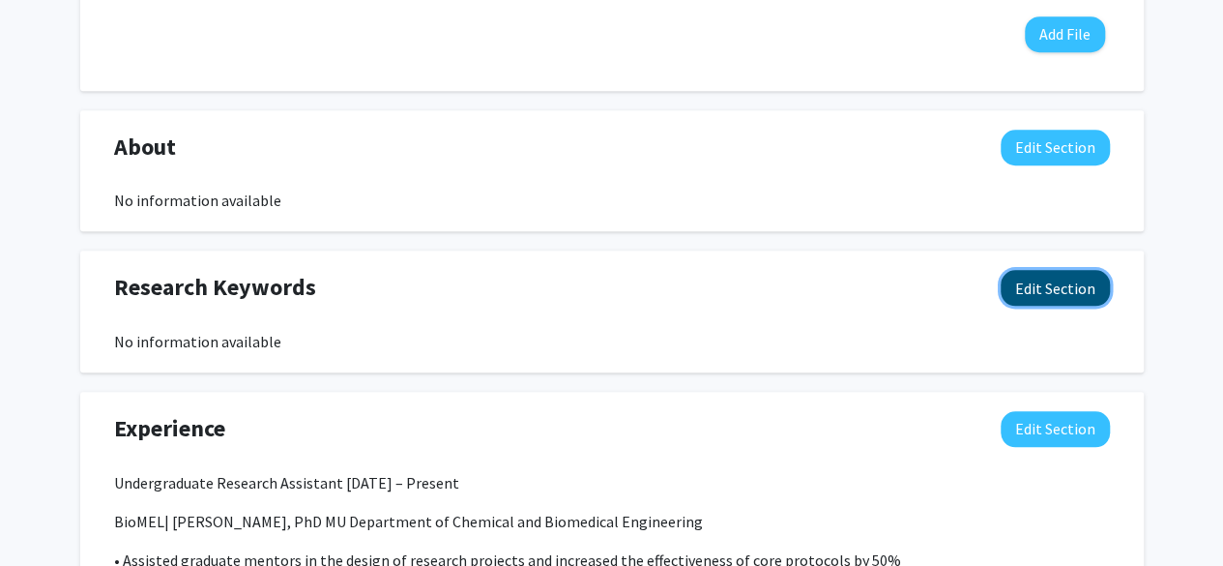
click at [1064, 286] on button "Edit Section" at bounding box center [1055, 288] width 109 height 36
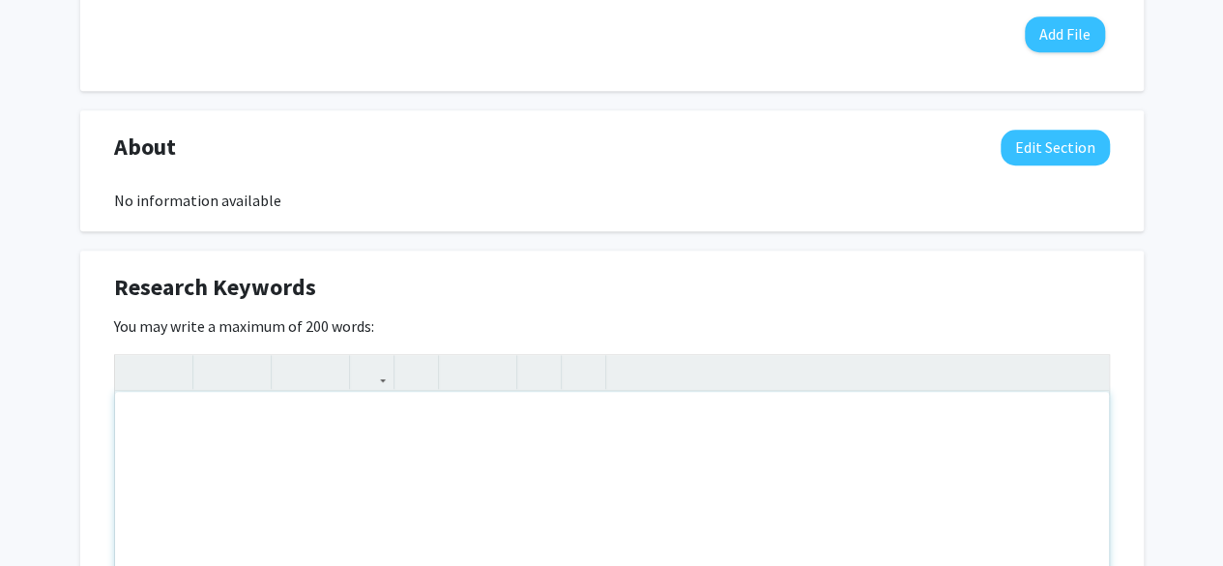
click at [308, 417] on div "Note to users with screen readers: Please deactivate our accessibility plugin f…" at bounding box center [612, 537] width 994 height 290
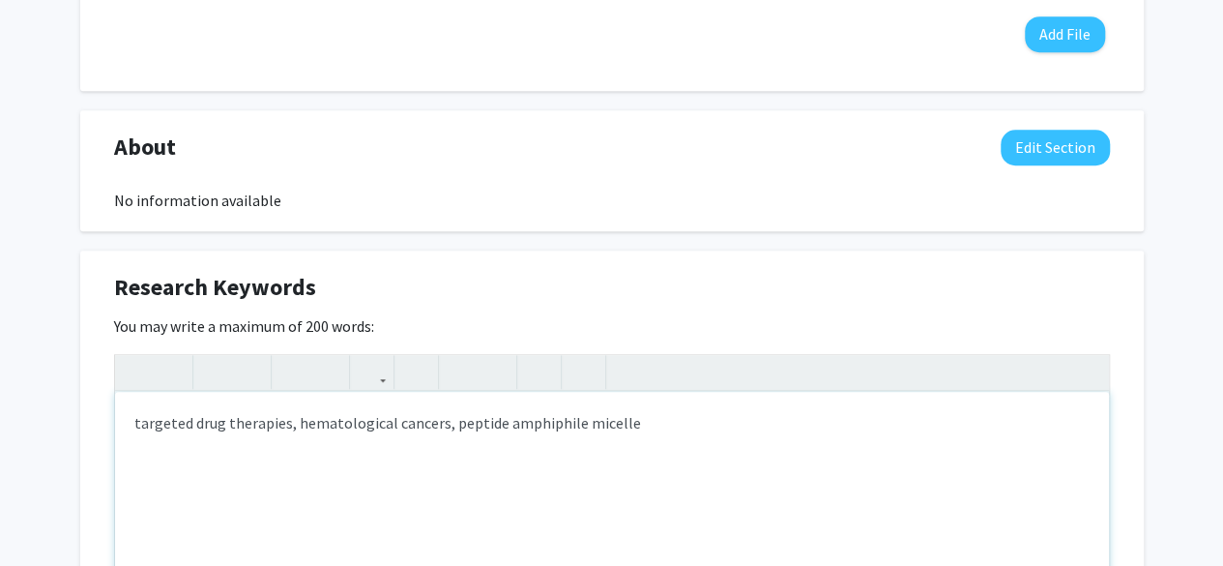
type textarea "targeted drug therapies, hematological cancers, peptide amphiphile micelles"
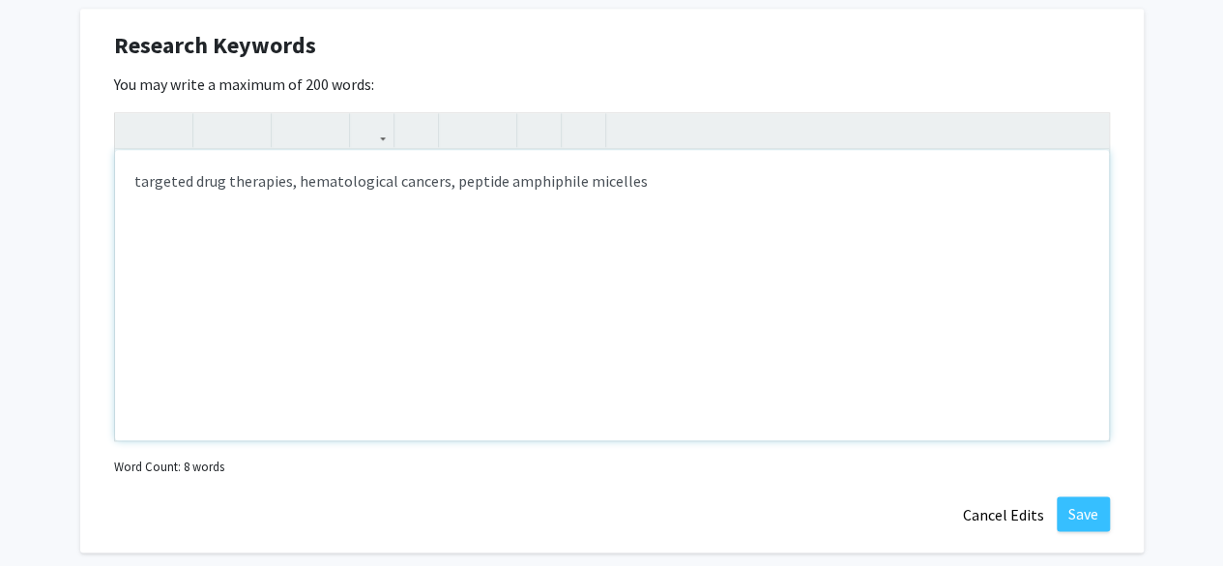
scroll to position [1068, 0]
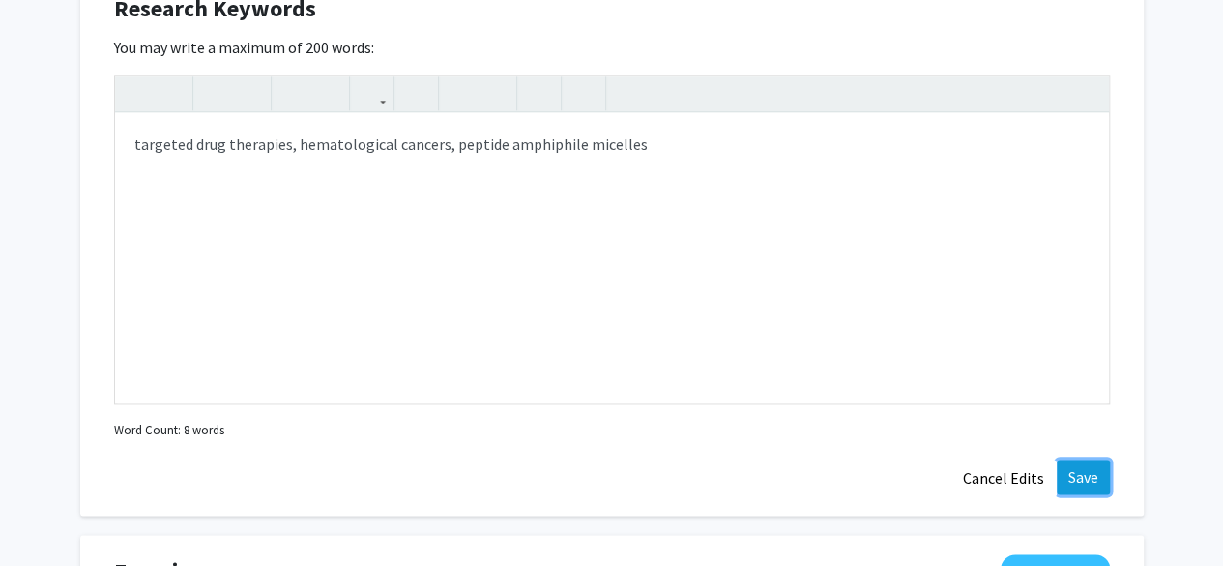
click at [1071, 475] on button "Save" at bounding box center [1083, 476] width 53 height 35
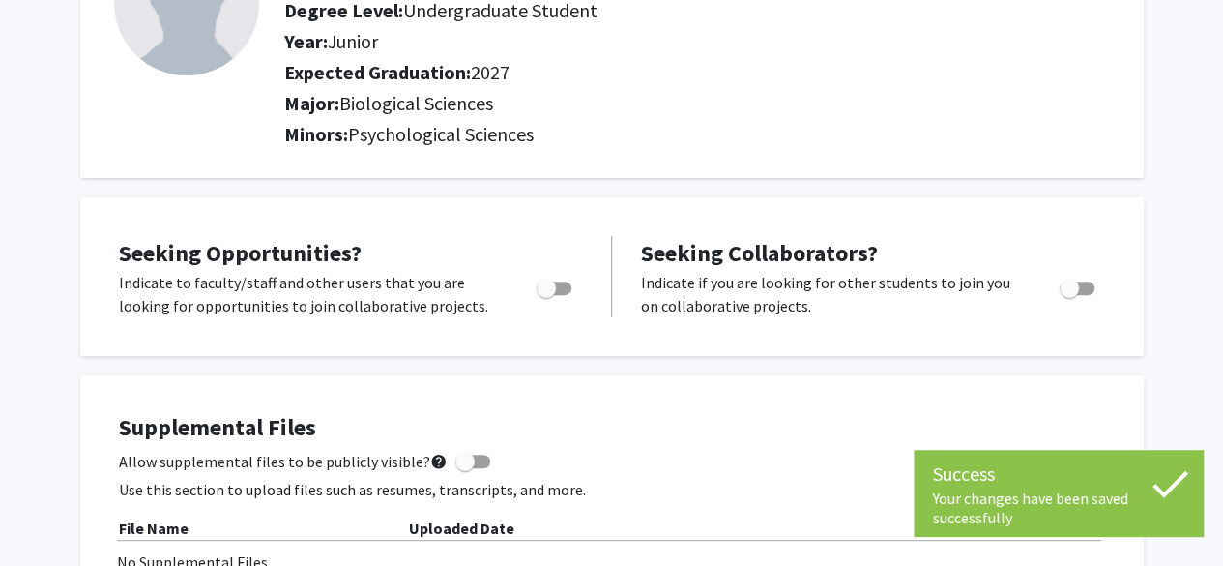
scroll to position [0, 0]
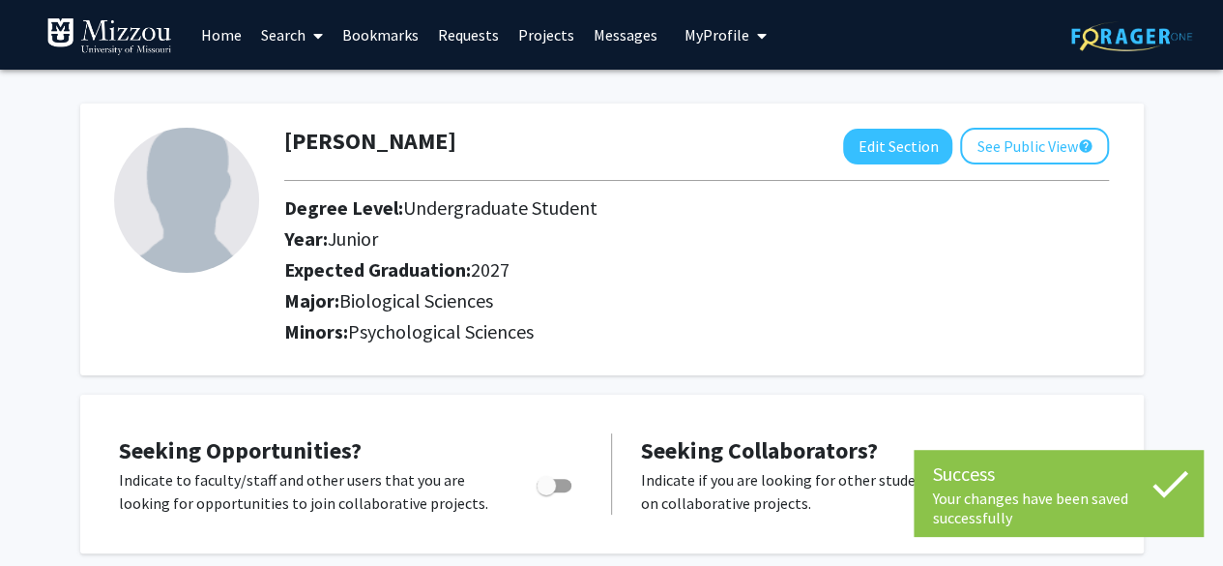
click at [288, 28] on link "Search" at bounding box center [291, 35] width 81 height 68
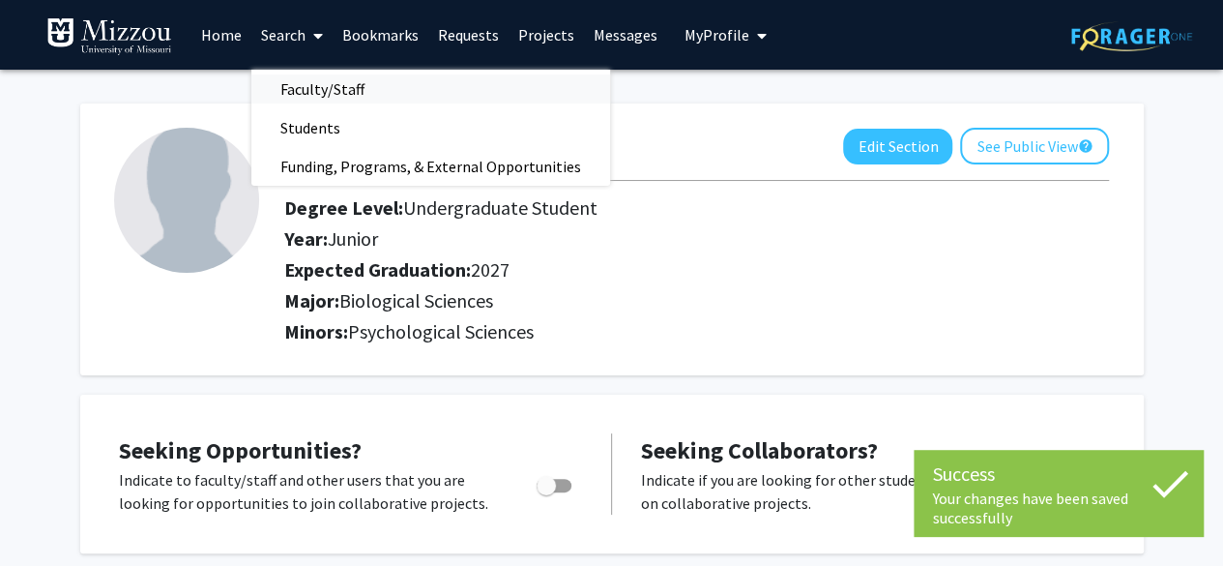
click at [318, 90] on span "Faculty/Staff" at bounding box center [322, 89] width 142 height 39
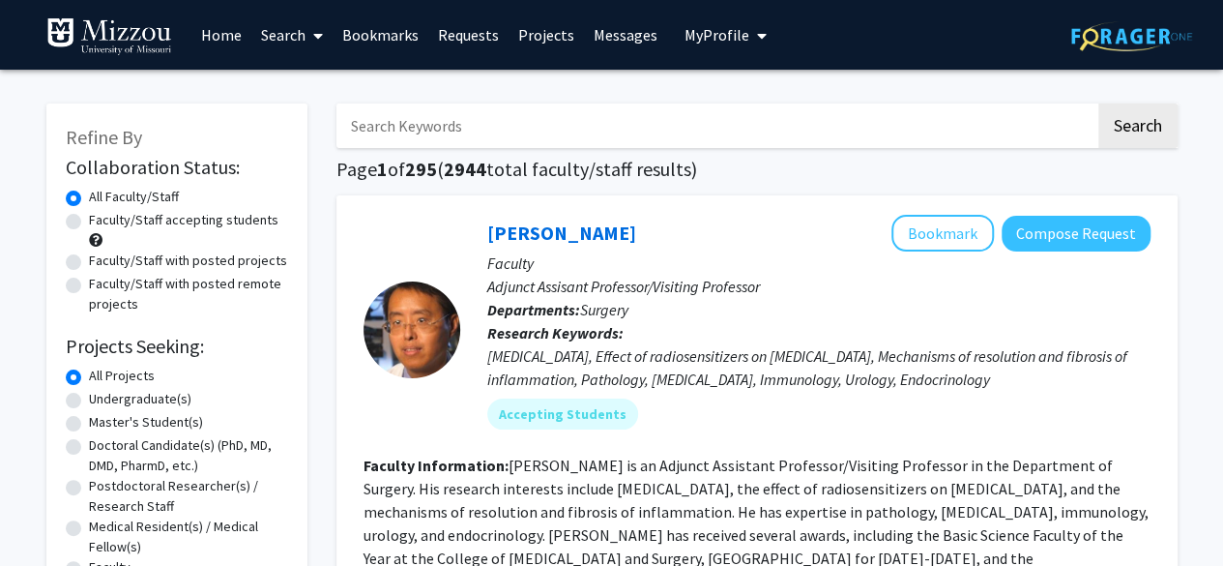
click at [448, 124] on input "Search Keywords" at bounding box center [716, 125] width 759 height 44
click at [1099, 103] on button "Search" at bounding box center [1138, 125] width 79 height 44
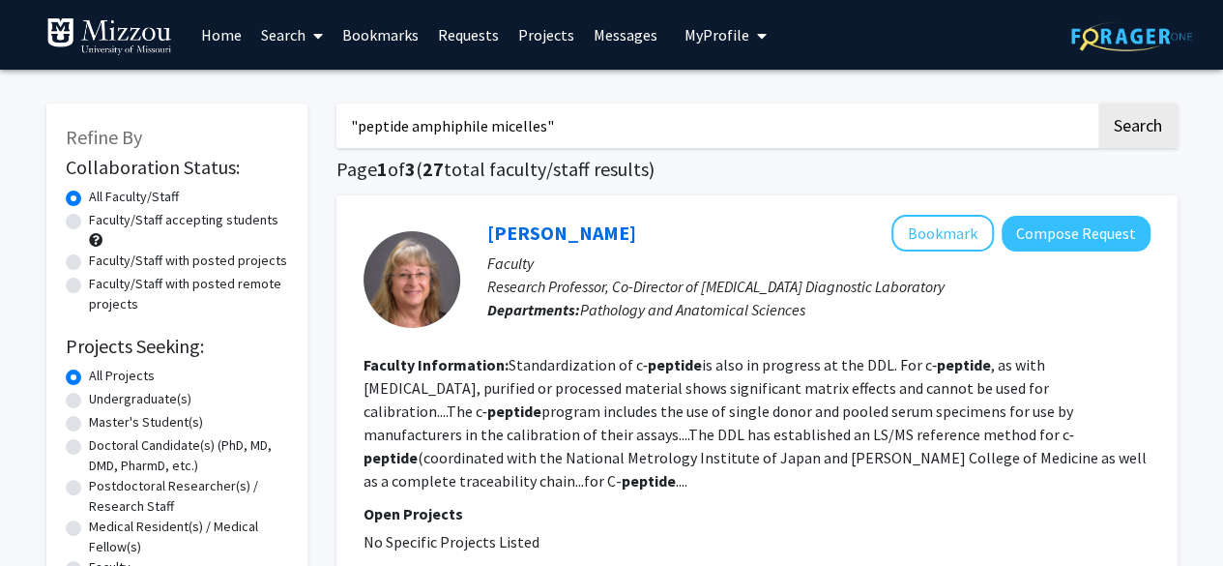
click at [1099, 103] on button "Search" at bounding box center [1138, 125] width 79 height 44
drag, startPoint x: 346, startPoint y: 125, endPoint x: 485, endPoint y: 126, distance: 139.3
click at [485, 126] on input ""peptide amphiphile micelles"" at bounding box center [716, 125] width 759 height 44
click at [1099, 103] on button "Search" at bounding box center [1138, 125] width 79 height 44
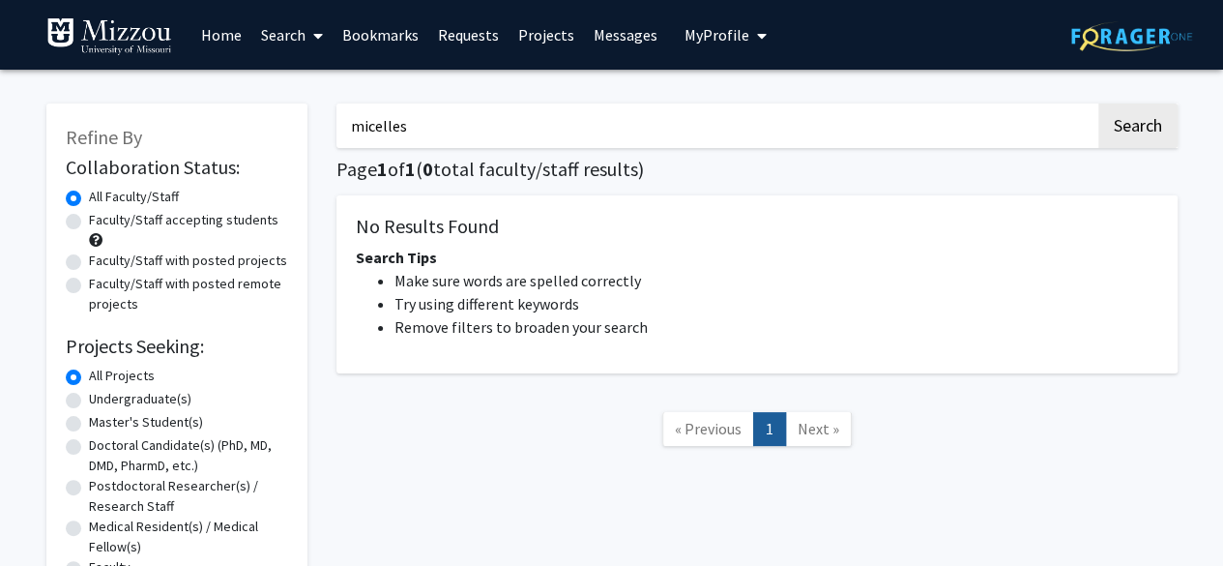
click at [412, 117] on input "micelles" at bounding box center [716, 125] width 759 height 44
click at [1099, 103] on button "Search" at bounding box center [1138, 125] width 79 height 44
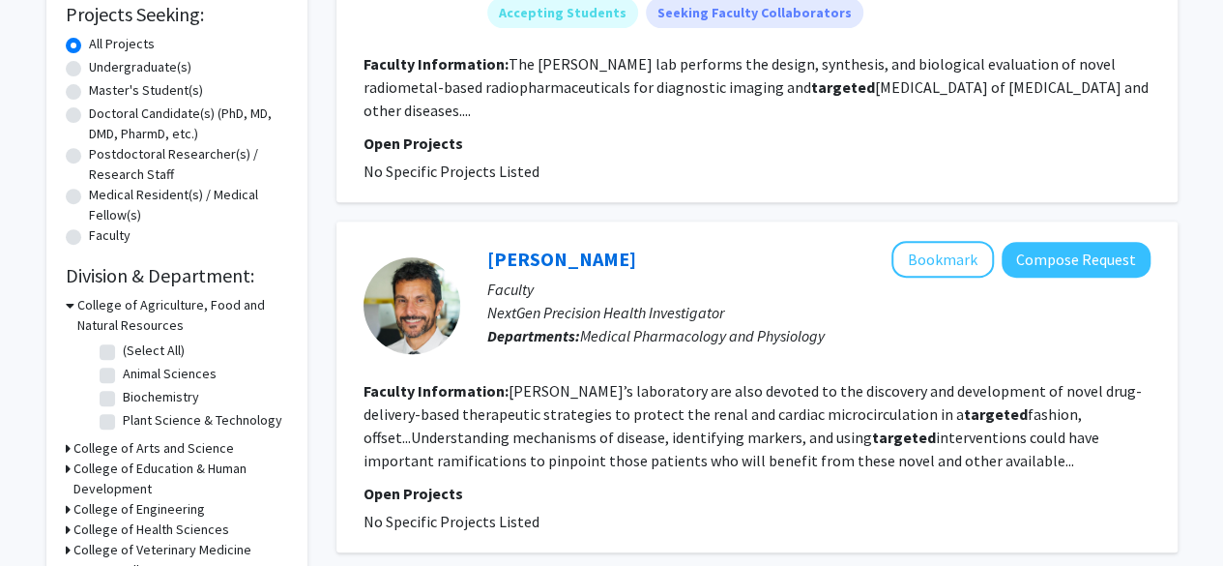
scroll to position [40, 0]
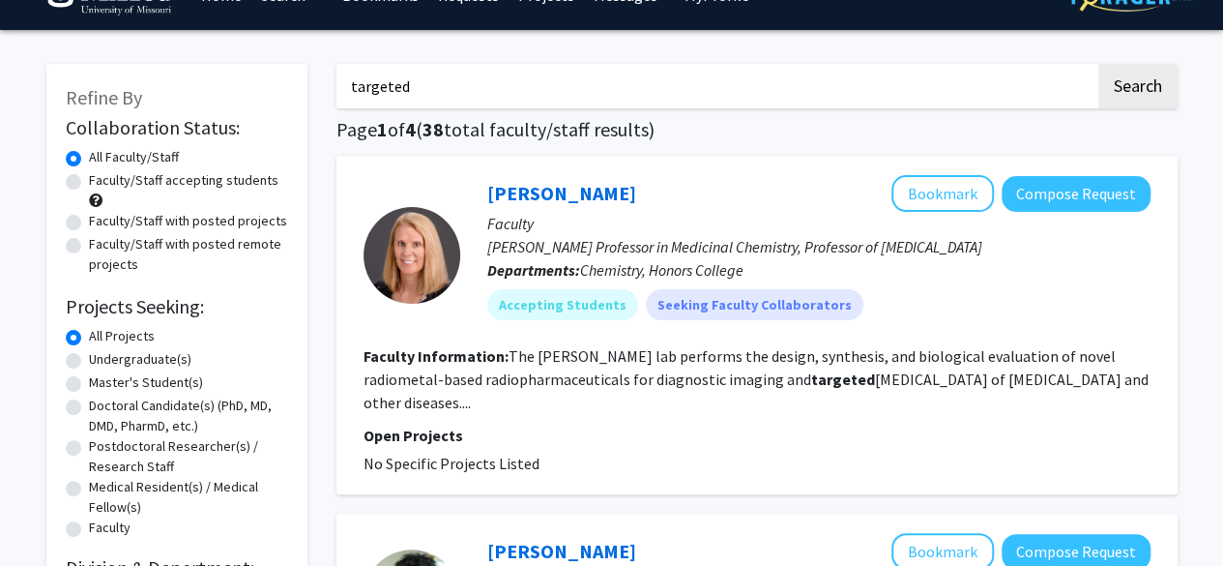
click at [494, 86] on input "targeted" at bounding box center [716, 86] width 759 height 44
type input "[PERSON_NAME]"
click at [1099, 64] on button "Search" at bounding box center [1138, 86] width 79 height 44
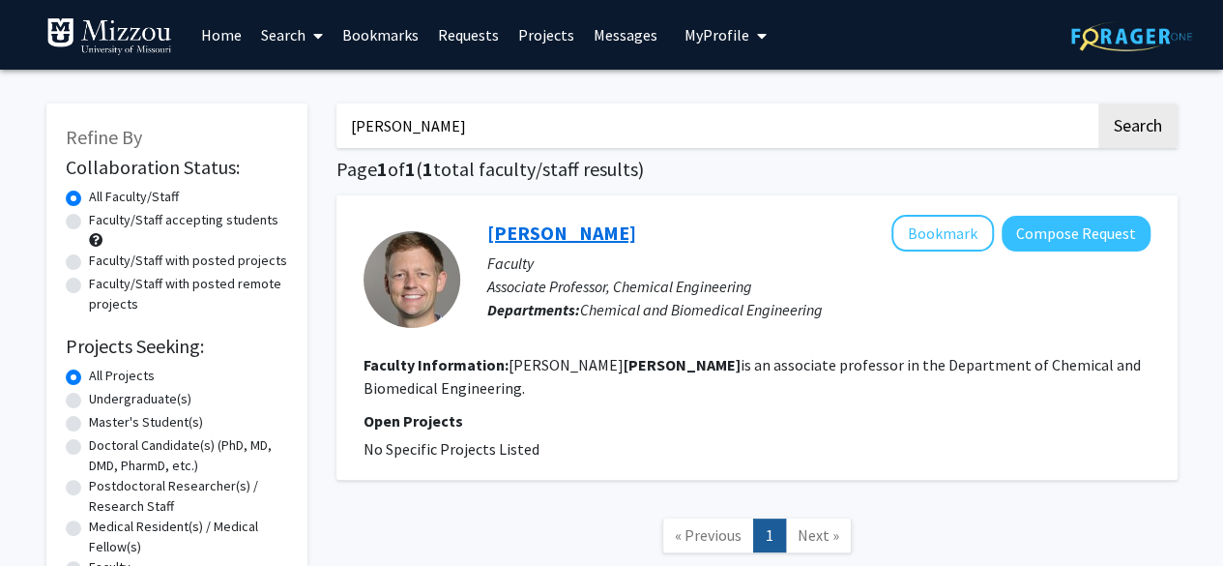
click at [530, 243] on link "[PERSON_NAME]" at bounding box center [561, 232] width 149 height 24
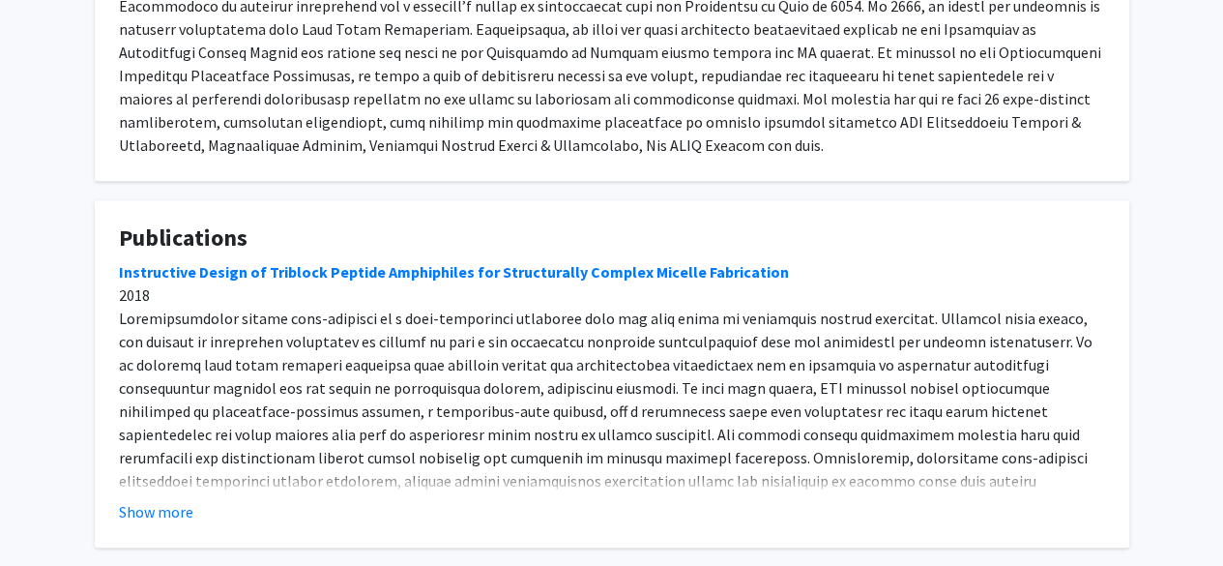
scroll to position [511, 0]
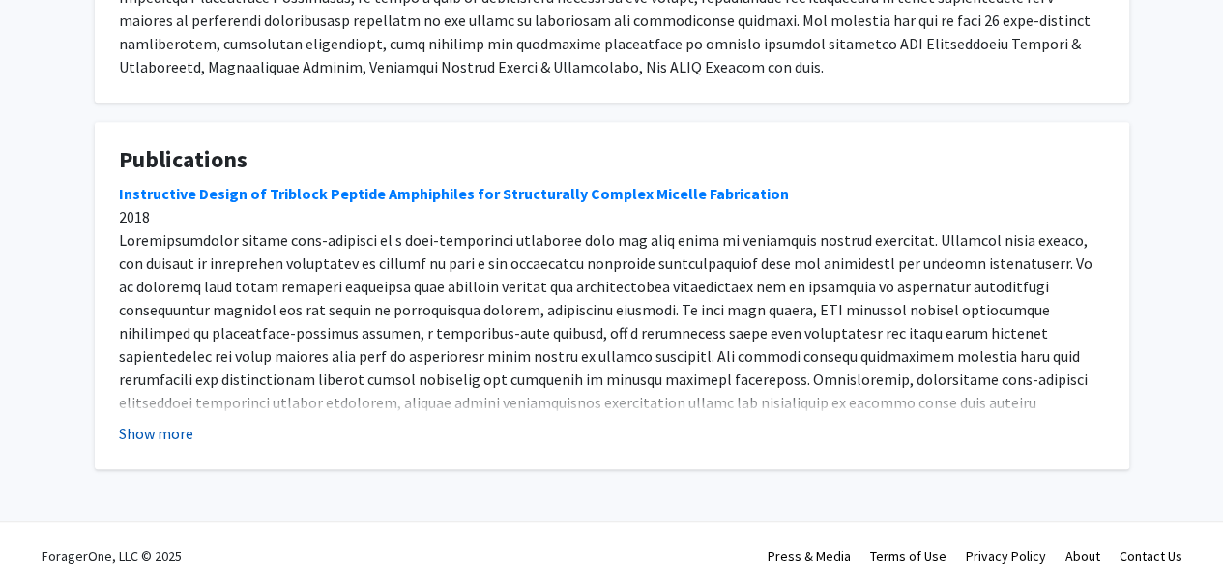
click at [152, 422] on button "Show more" at bounding box center [156, 433] width 74 height 23
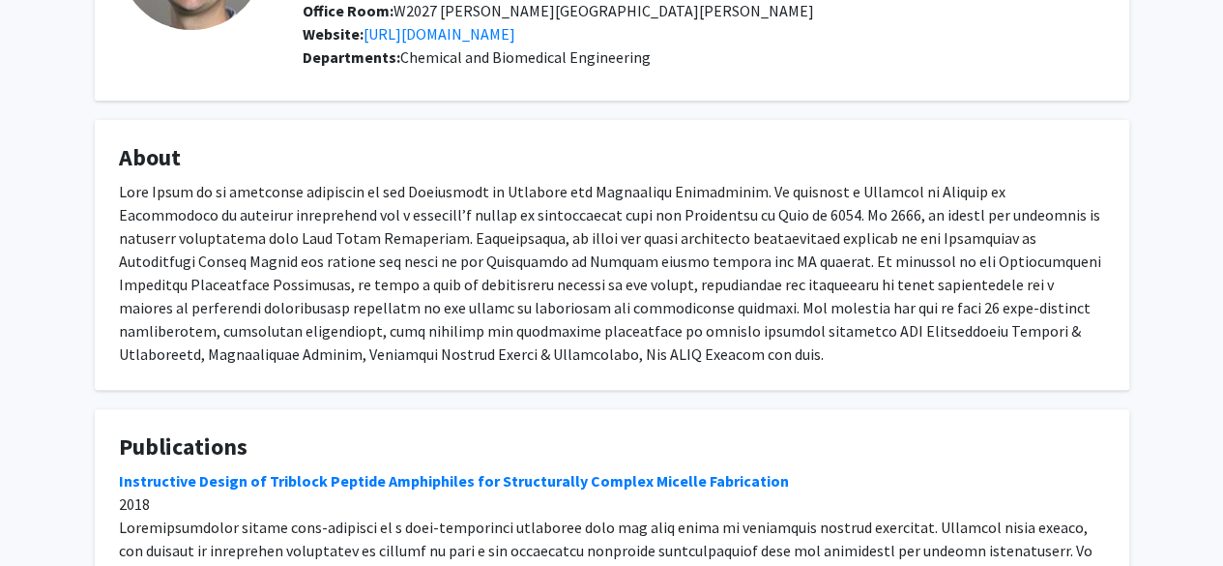
scroll to position [220, 0]
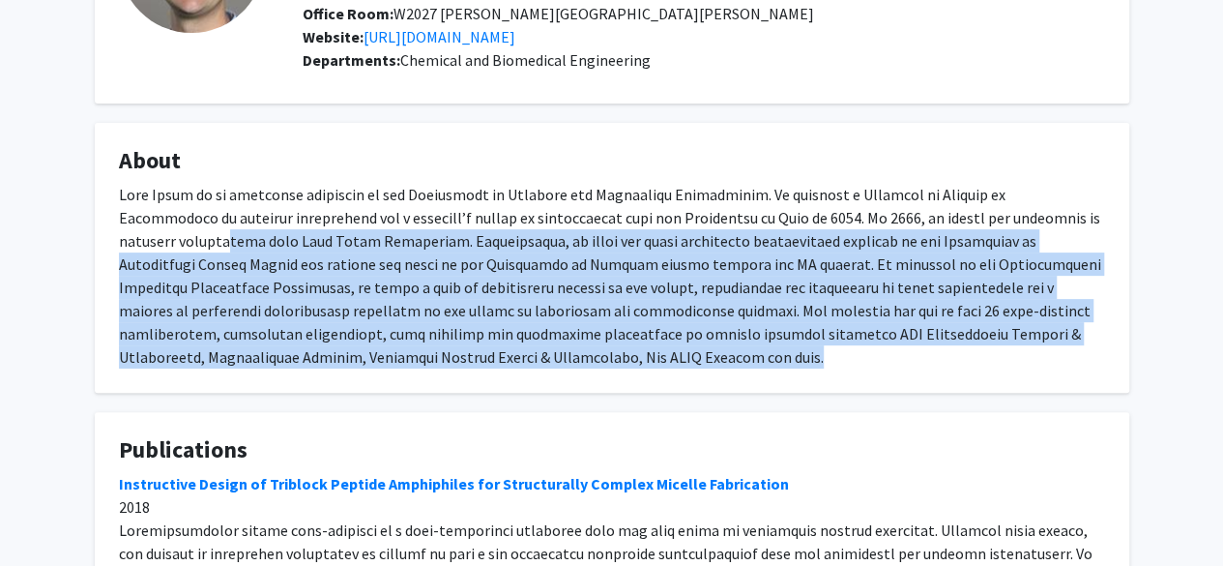
drag, startPoint x: 609, startPoint y: 331, endPoint x: 172, endPoint y: 217, distance: 451.7
click at [172, 217] on div at bounding box center [612, 276] width 986 height 186
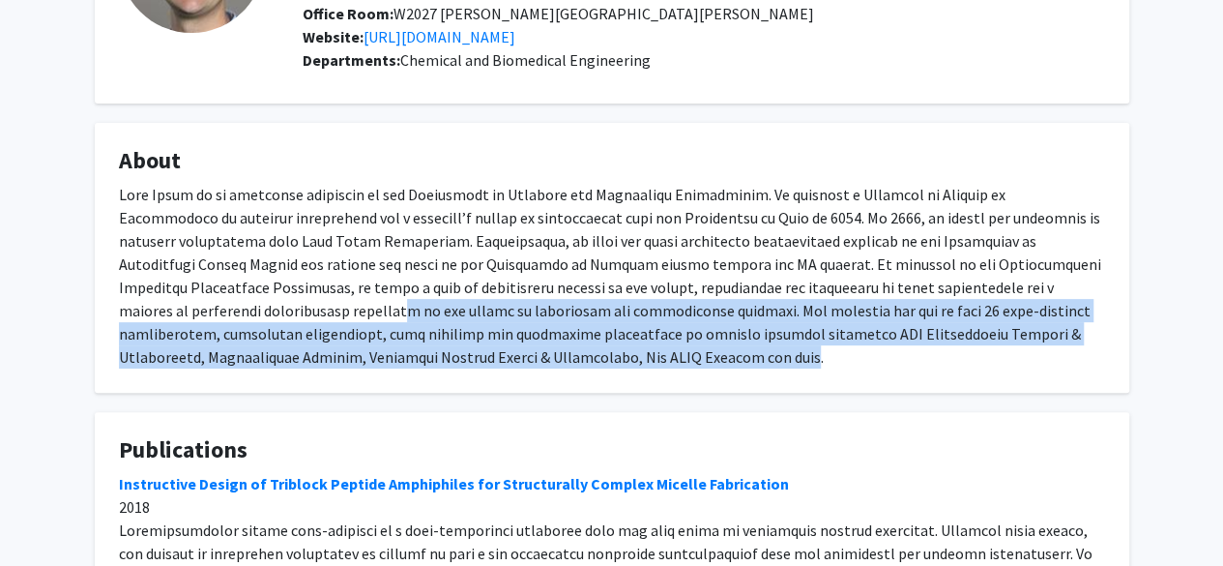
drag, startPoint x: 254, startPoint y: 281, endPoint x: 567, endPoint y: 328, distance: 315.8
click at [567, 328] on div at bounding box center [612, 276] width 986 height 186
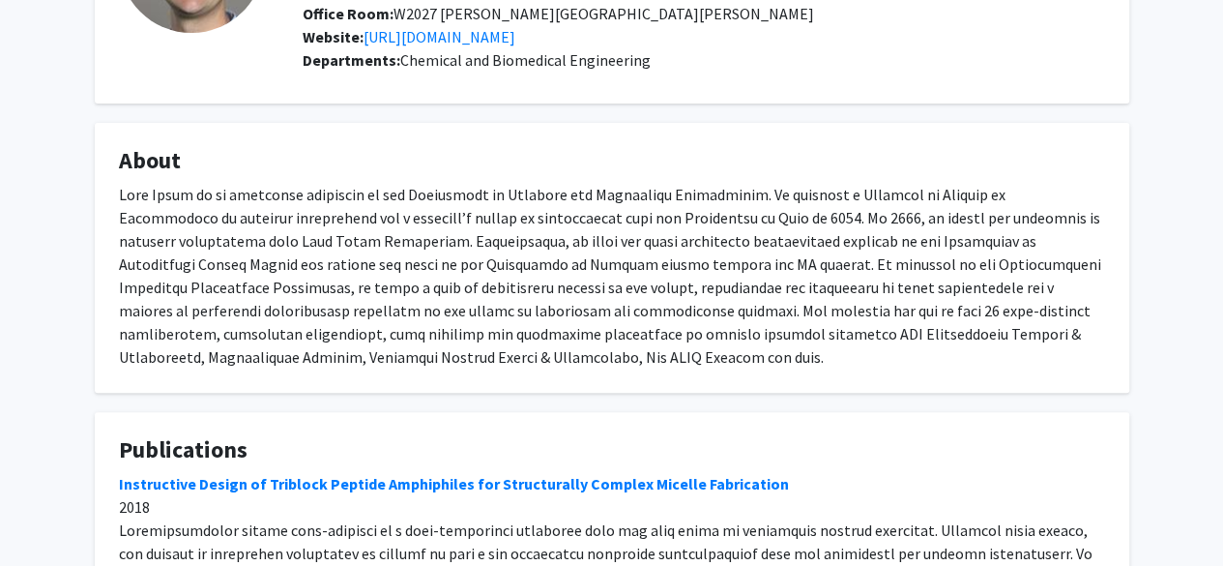
scroll to position [0, 0]
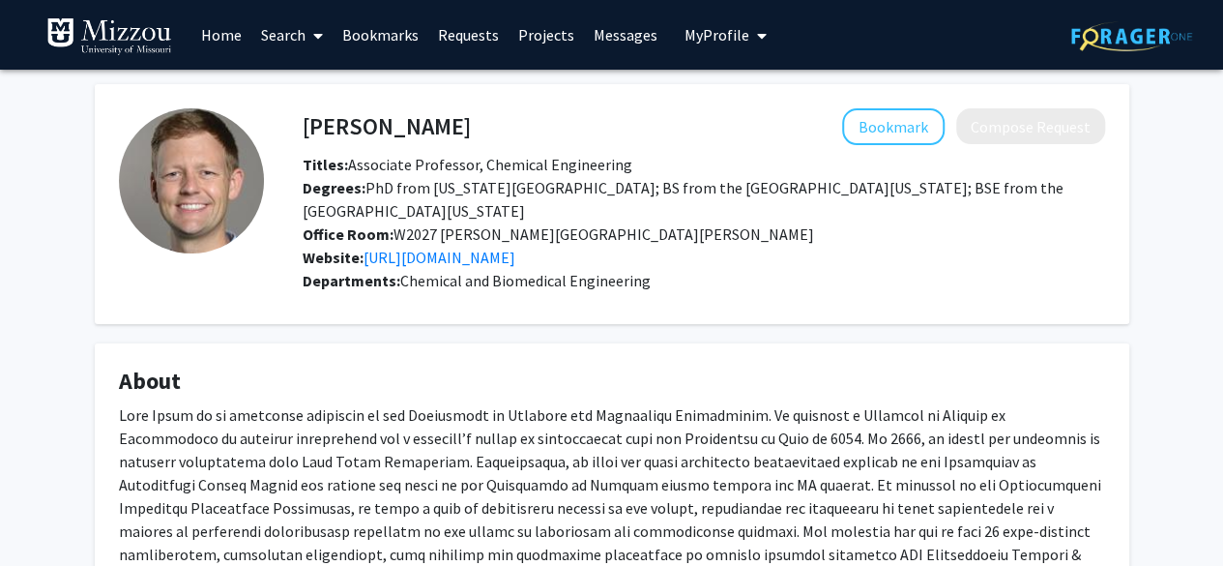
click at [218, 34] on link "Home" at bounding box center [221, 35] width 60 height 68
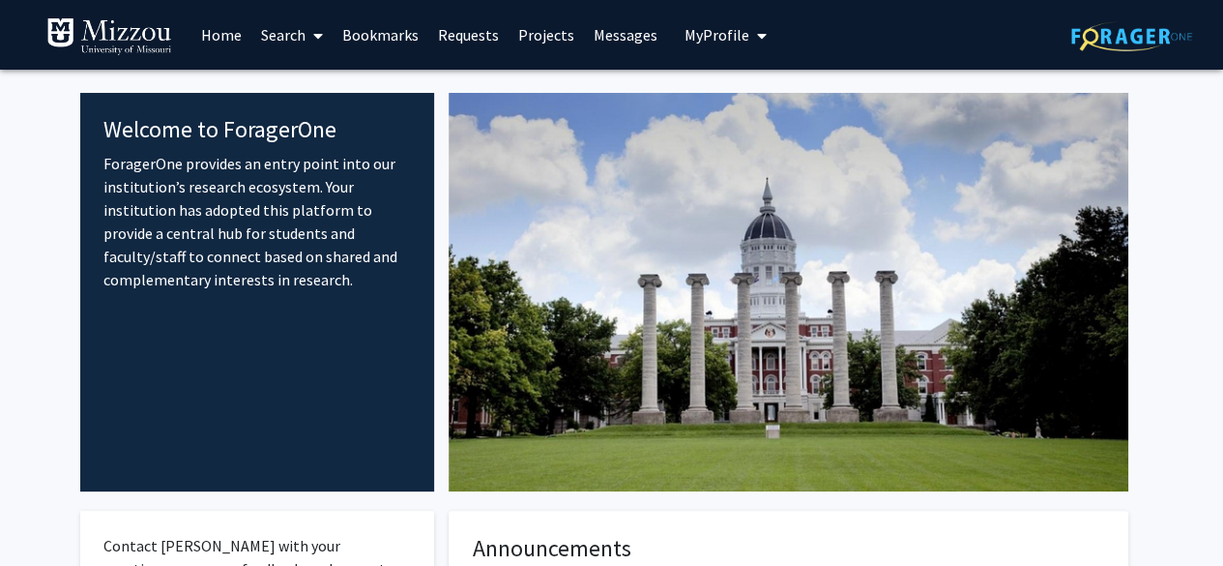
click at [309, 53] on span at bounding box center [314, 36] width 17 height 68
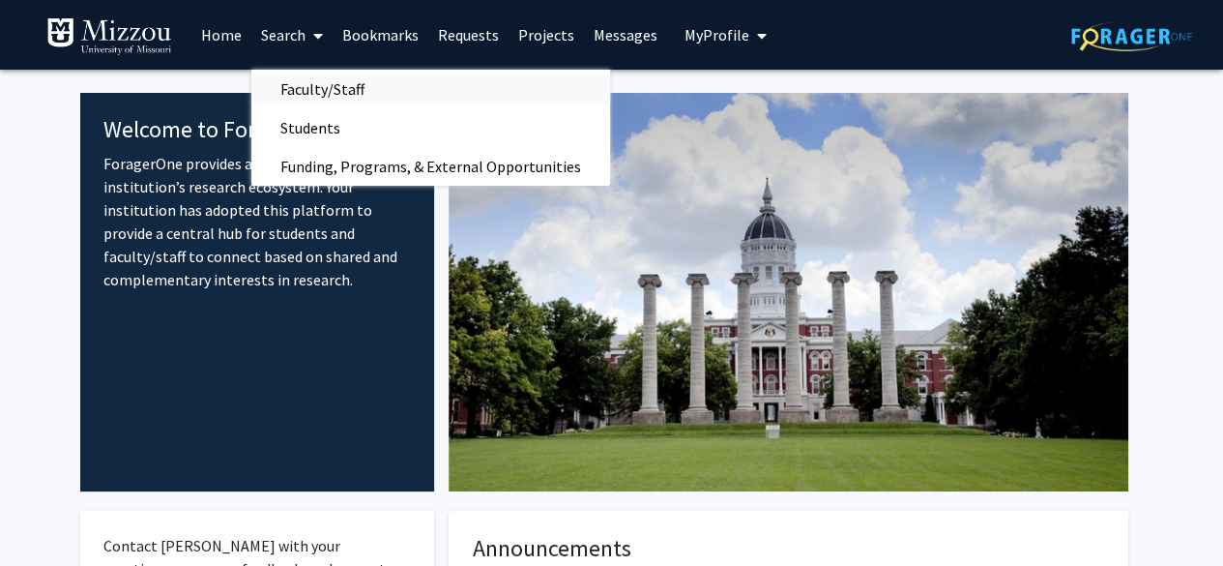
click at [362, 83] on span "Faculty/Staff" at bounding box center [322, 89] width 142 height 39
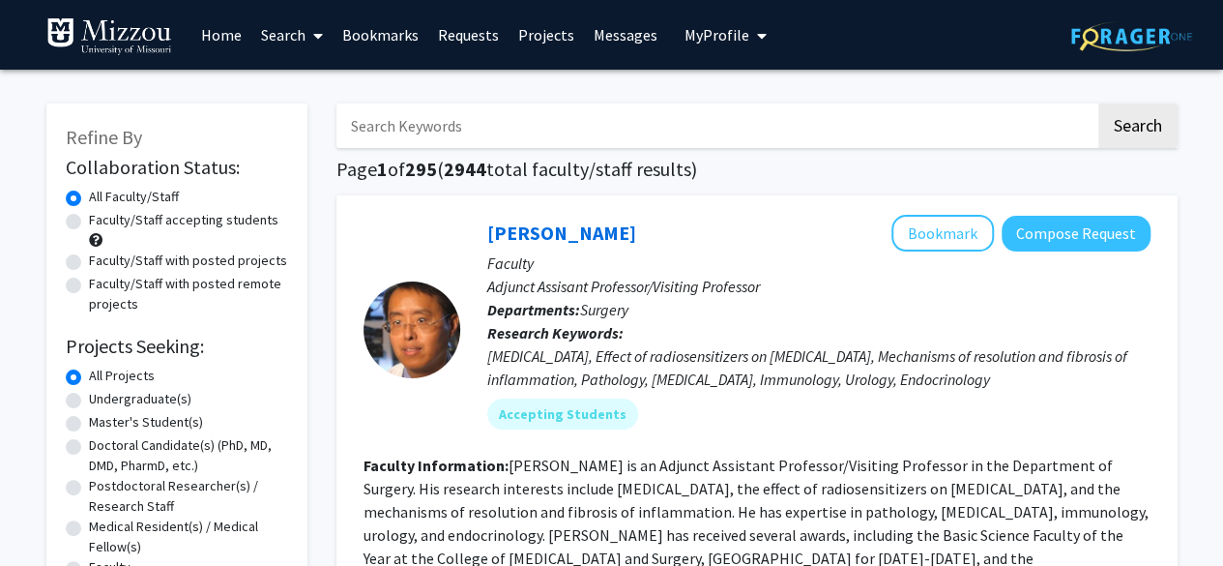
click at [438, 109] on input "Search Keywords" at bounding box center [716, 125] width 759 height 44
click at [1099, 103] on button "Search" at bounding box center [1138, 125] width 79 height 44
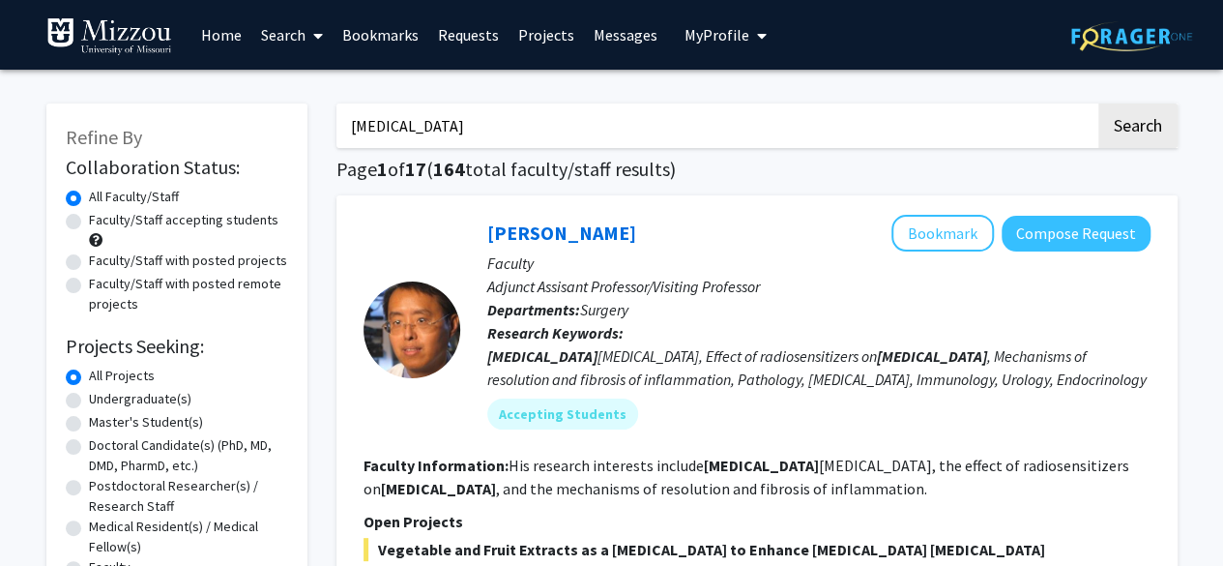
click at [372, 129] on input "[MEDICAL_DATA]" at bounding box center [716, 125] width 759 height 44
type input "hematological"
click at [1099, 103] on button "Search" at bounding box center [1138, 125] width 79 height 44
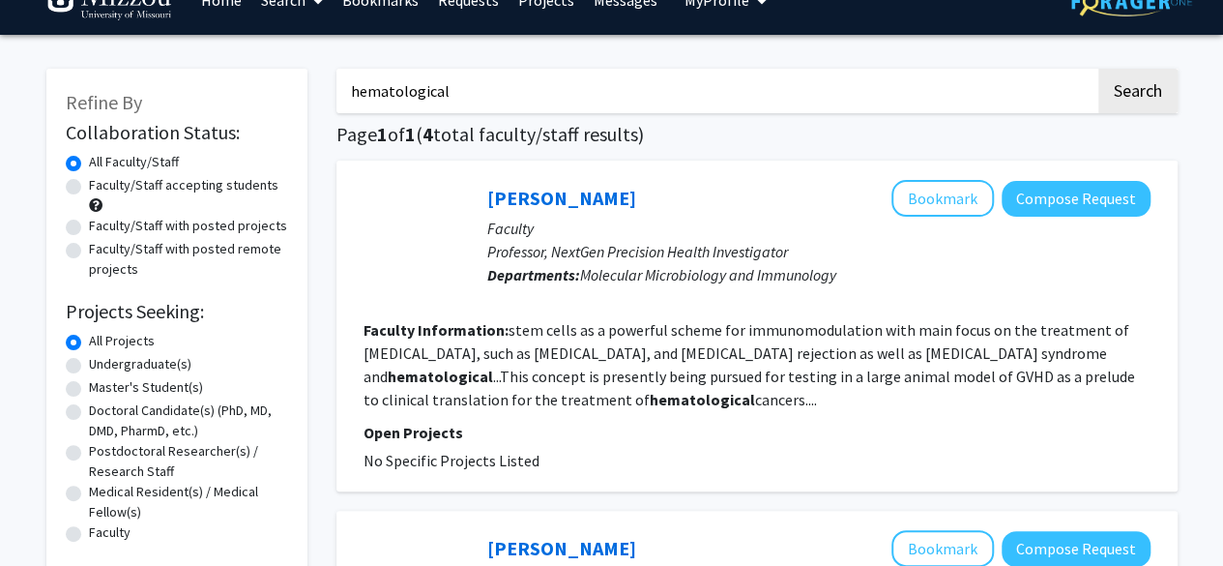
scroll to position [34, 0]
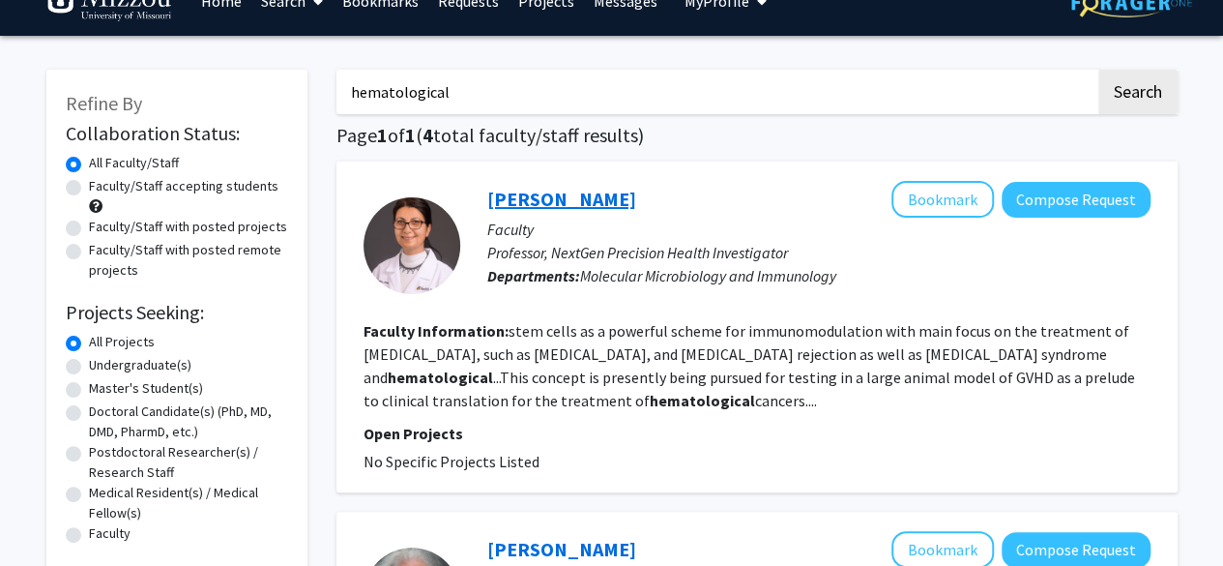
click at [518, 202] on link "[PERSON_NAME]" at bounding box center [561, 199] width 149 height 24
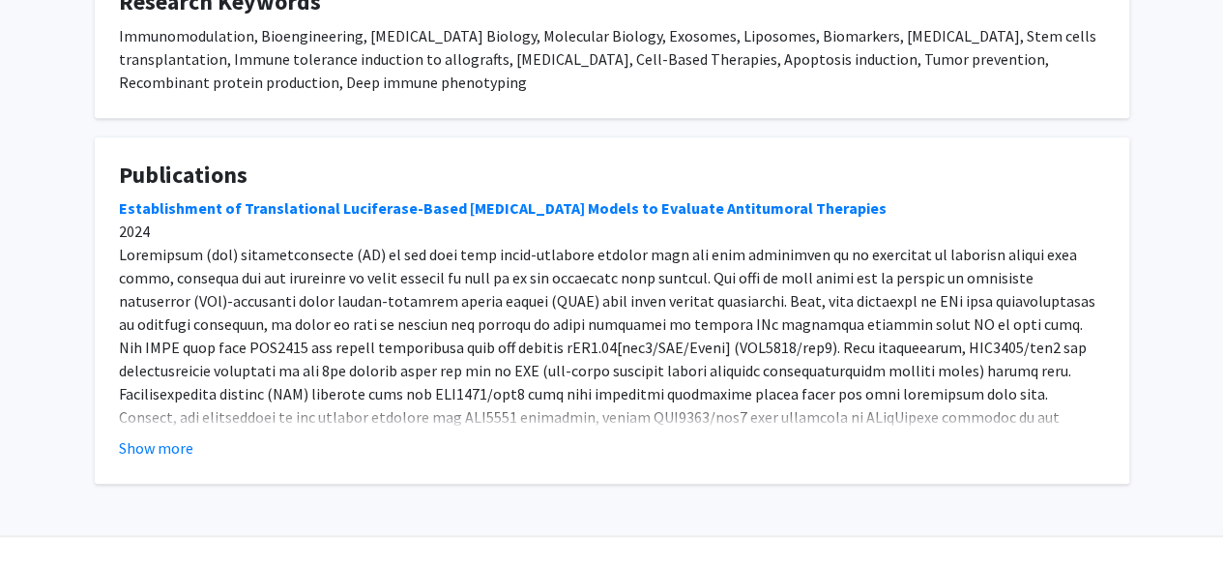
scroll to position [784, 0]
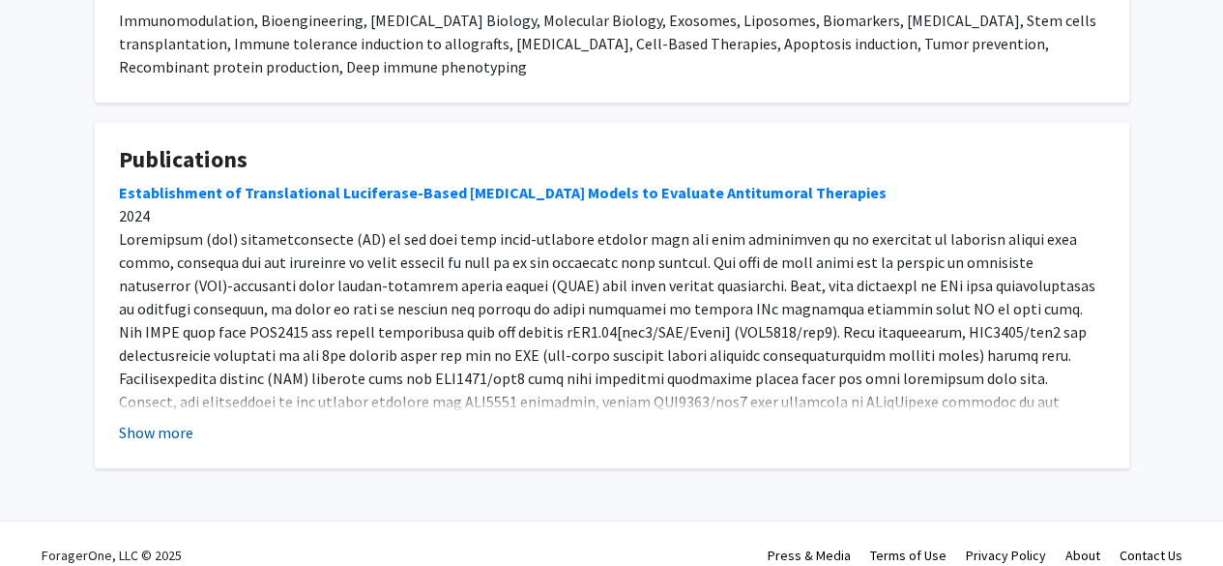
click at [155, 421] on button "Show more" at bounding box center [156, 432] width 74 height 23
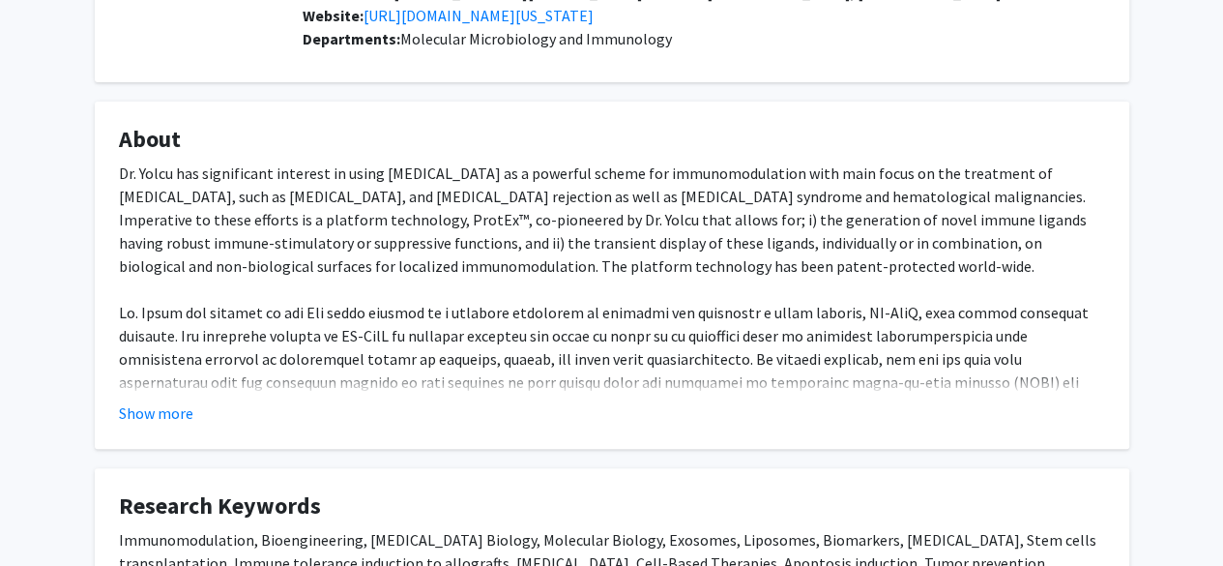
scroll to position [266, 0]
click at [156, 400] on button "Show more" at bounding box center [156, 411] width 74 height 23
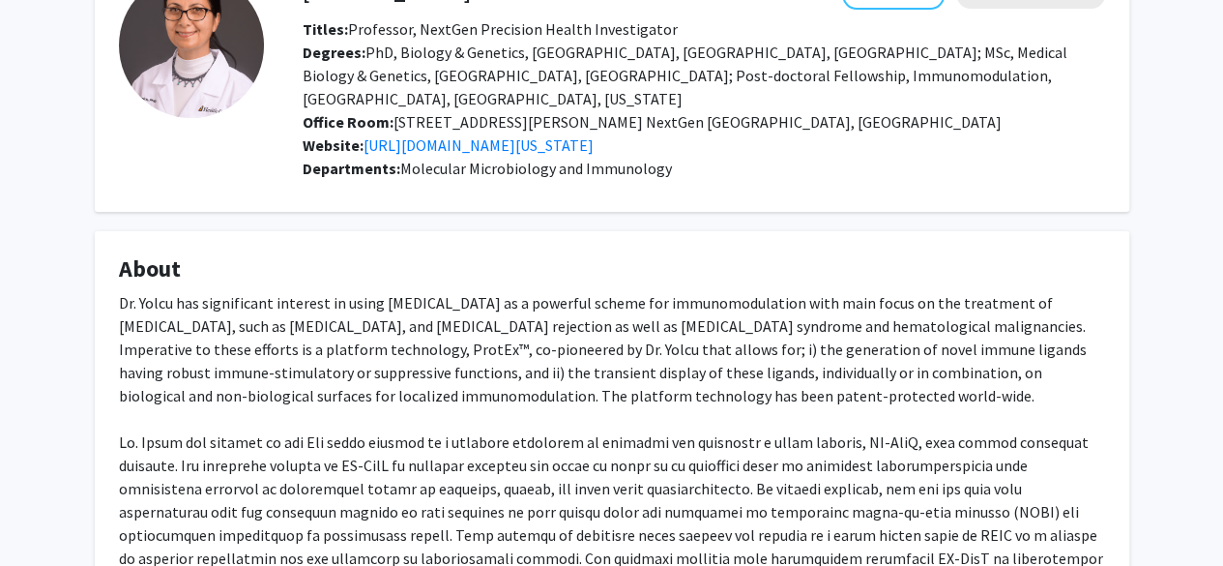
scroll to position [0, 0]
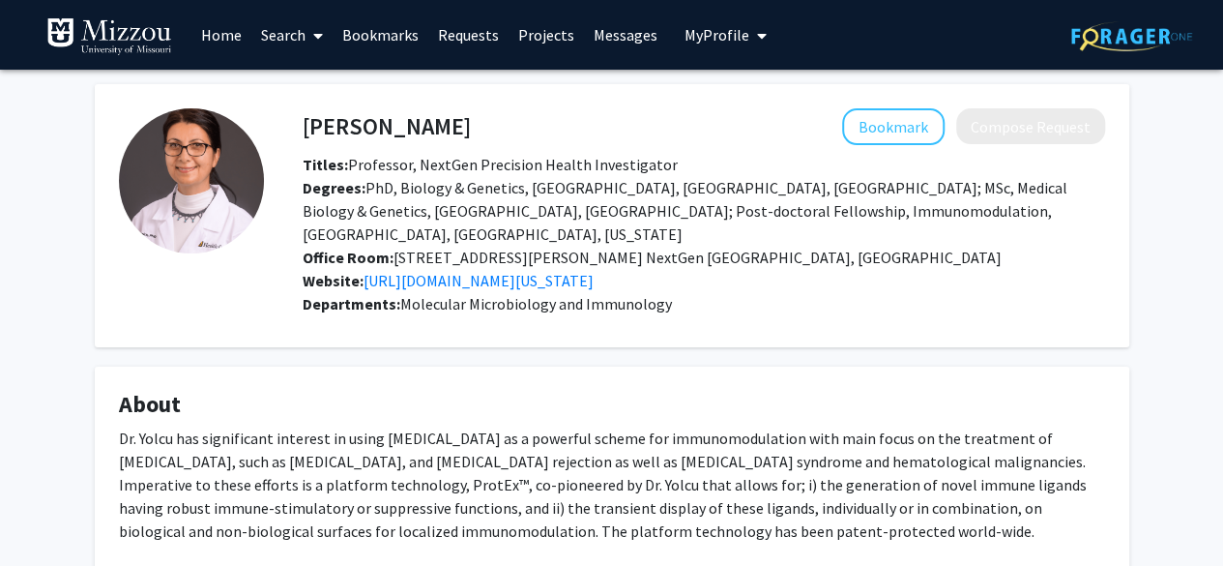
click at [120, 32] on img at bounding box center [109, 36] width 126 height 39
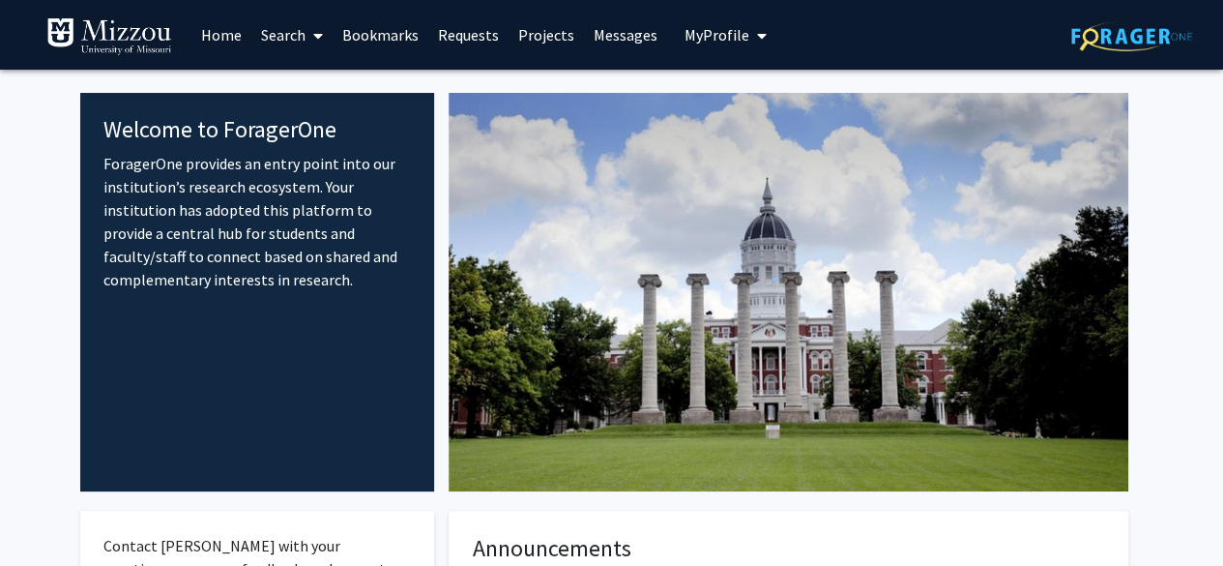
click at [273, 28] on link "Search" at bounding box center [291, 35] width 81 height 68
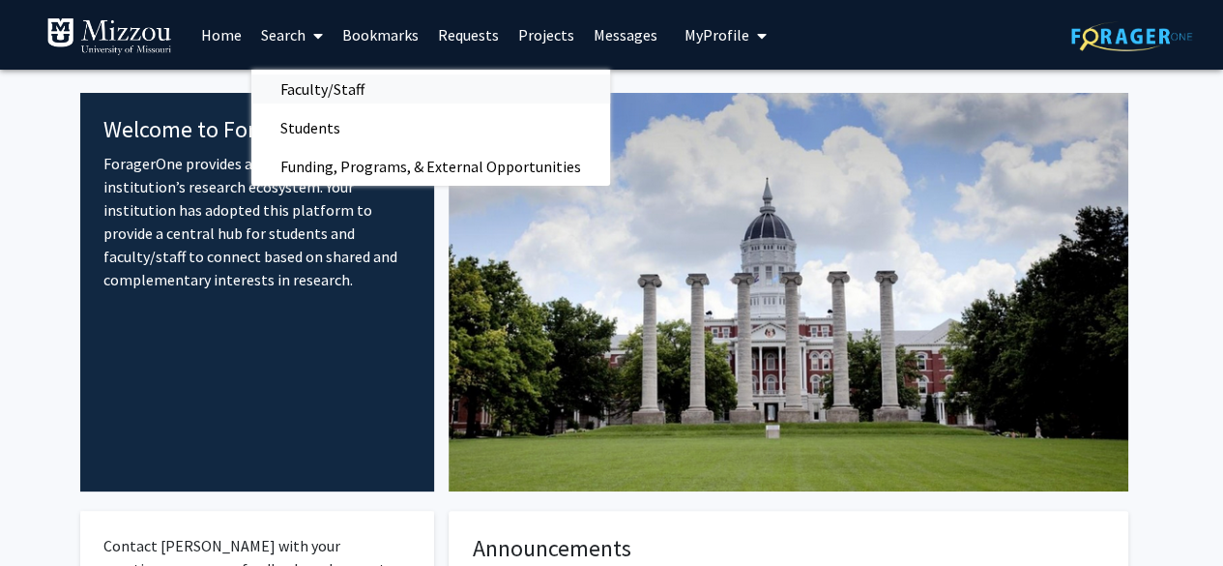
click at [308, 82] on span "Faculty/Staff" at bounding box center [322, 89] width 142 height 39
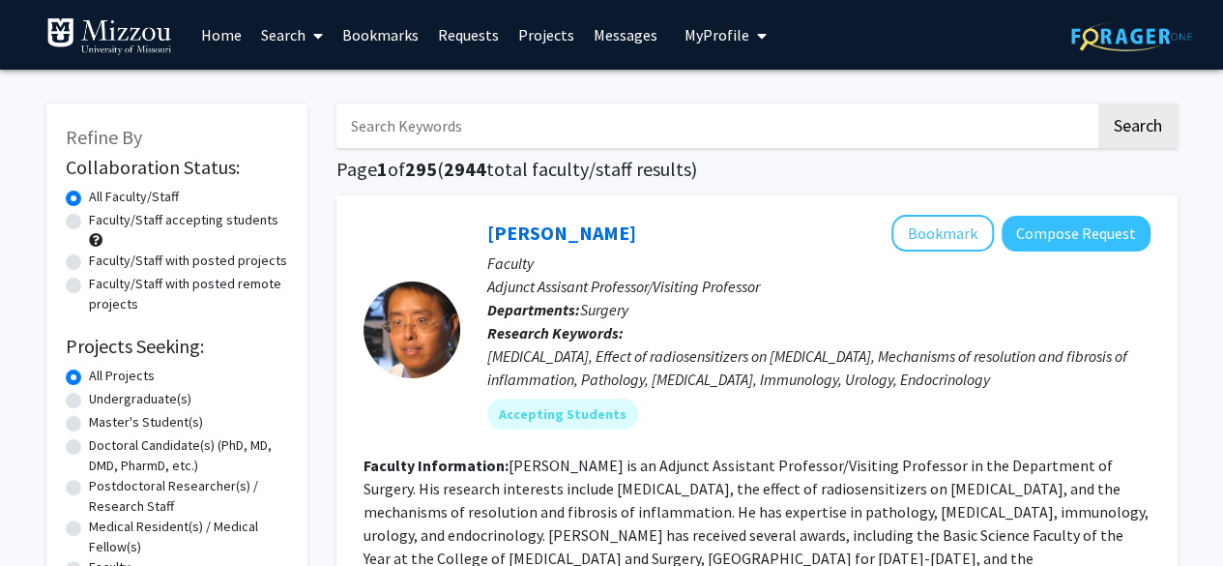
click at [382, 114] on input "Search Keywords" at bounding box center [716, 125] width 759 height 44
type input "[PERSON_NAME]"
click at [1141, 129] on button "Search" at bounding box center [1138, 125] width 79 height 44
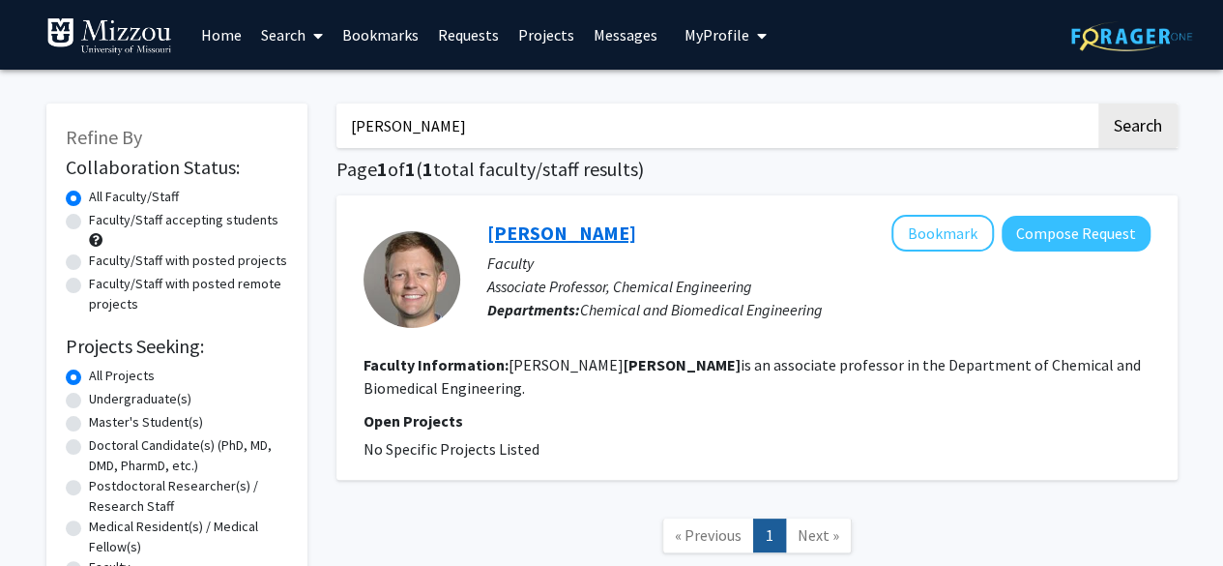
click at [520, 233] on link "[PERSON_NAME]" at bounding box center [561, 232] width 149 height 24
click at [279, 51] on link "Search" at bounding box center [291, 35] width 81 height 68
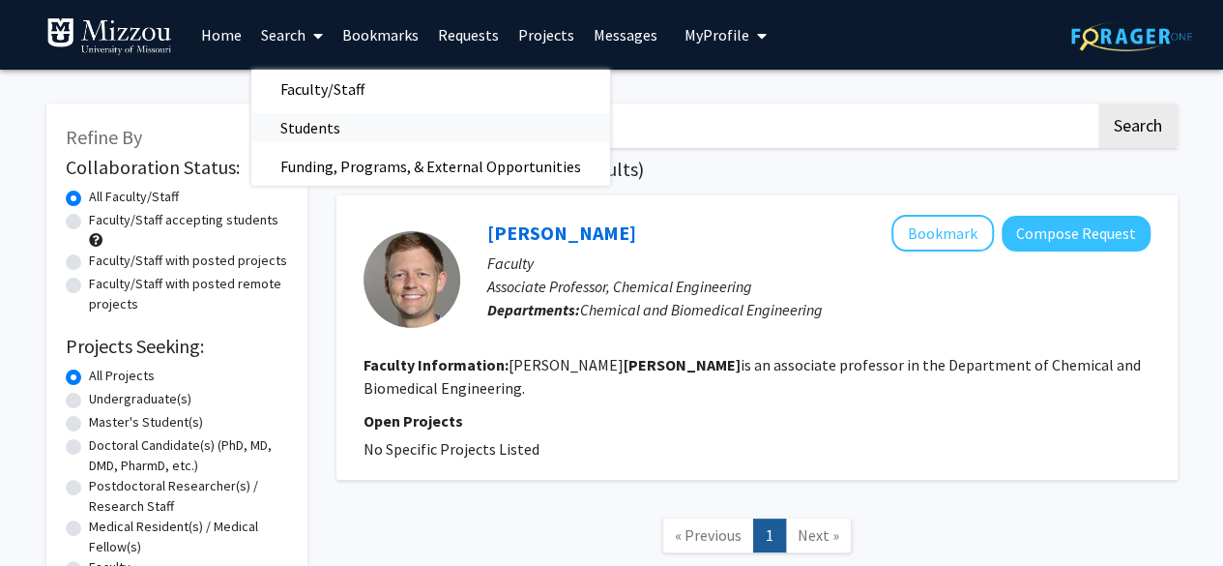
click at [334, 144] on span "Students" at bounding box center [310, 127] width 118 height 39
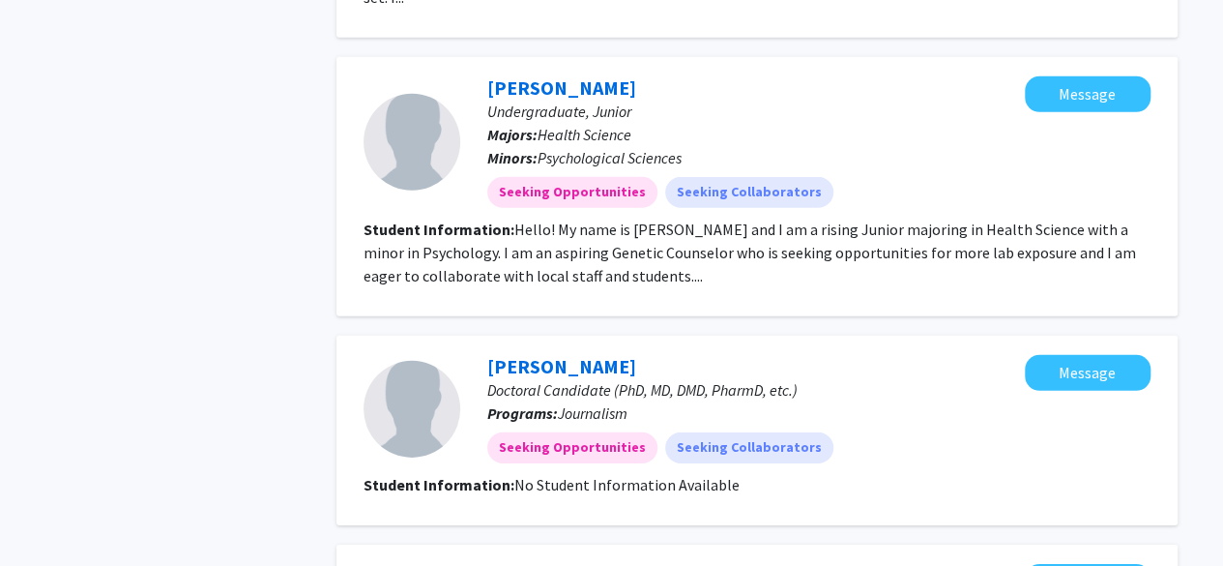
scroll to position [3104, 0]
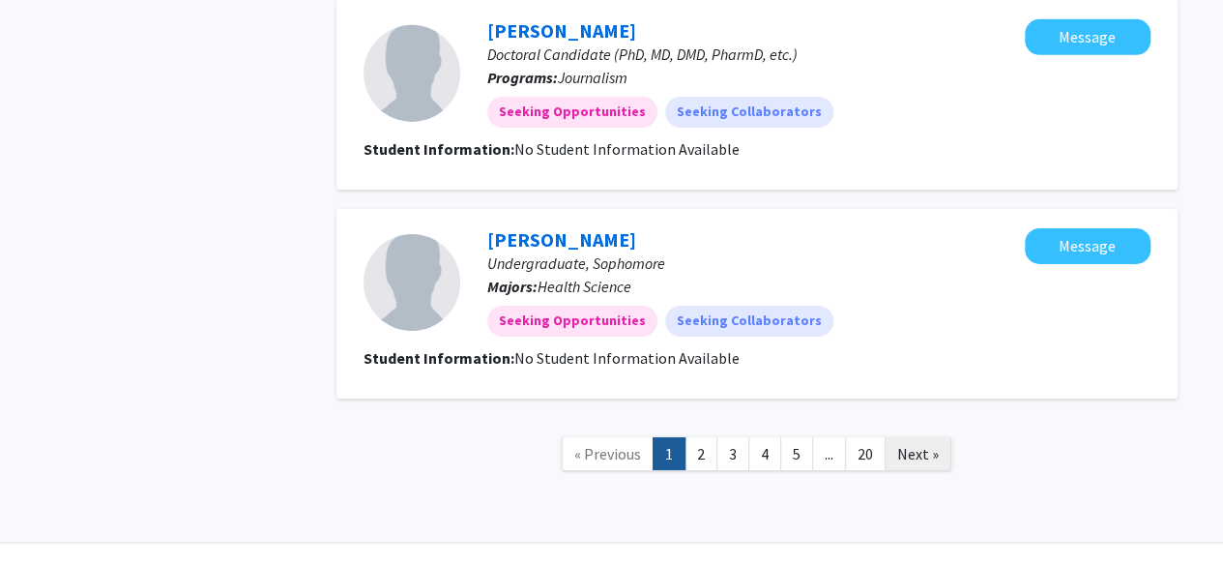
click at [924, 444] on span "Next »" at bounding box center [918, 453] width 42 height 19
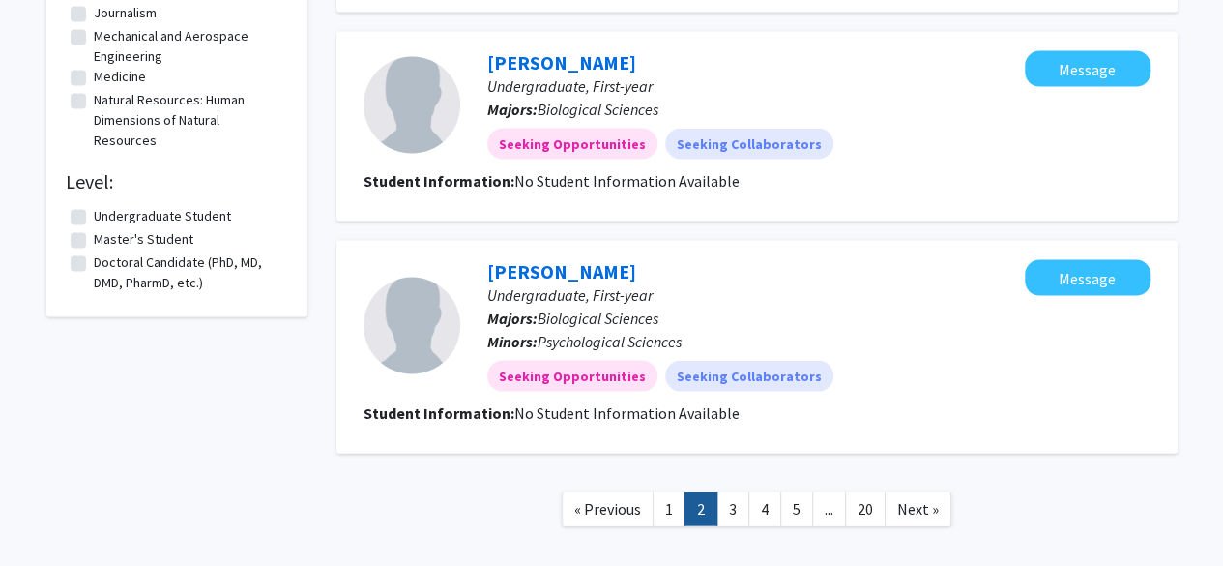
scroll to position [1862, 0]
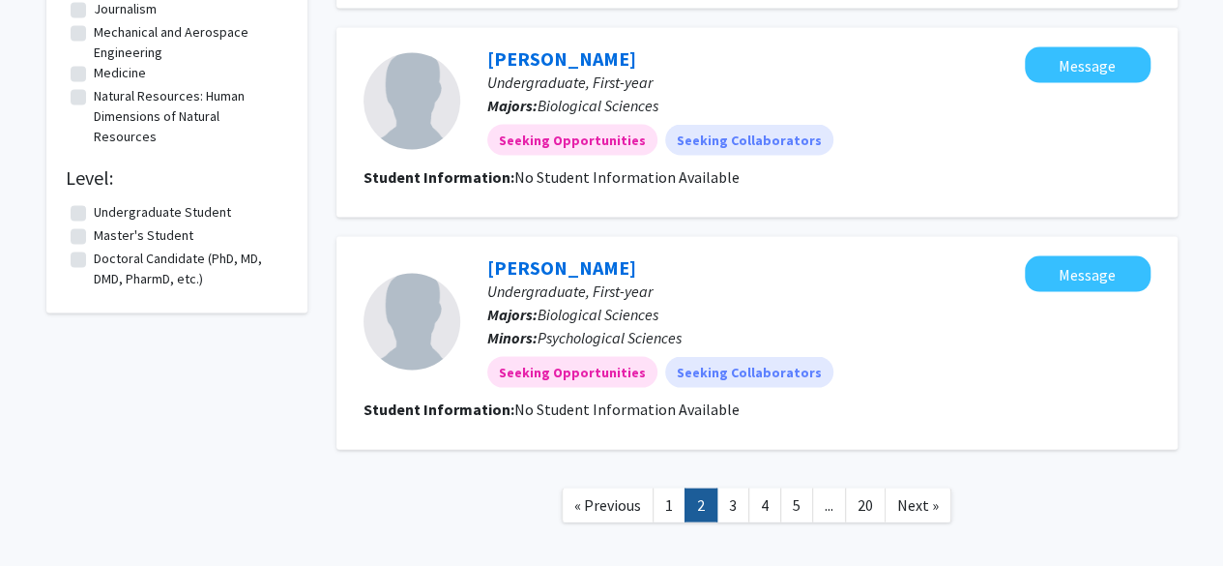
click at [86, 280] on fg-checkbox "Doctoral Candidate (PhD, MD, DMD, PharmD, etc.) Doctoral Candidate (PhD, MD, DM…" at bounding box center [177, 269] width 213 height 41
click at [94, 279] on label "Doctoral Candidate (PhD, MD, DMD, PharmD, etc.)" at bounding box center [189, 269] width 190 height 41
click at [94, 261] on input "Doctoral Candidate (PhD, MD, DMD, PharmD, etc.)" at bounding box center [100, 255] width 13 height 13
checkbox input "true"
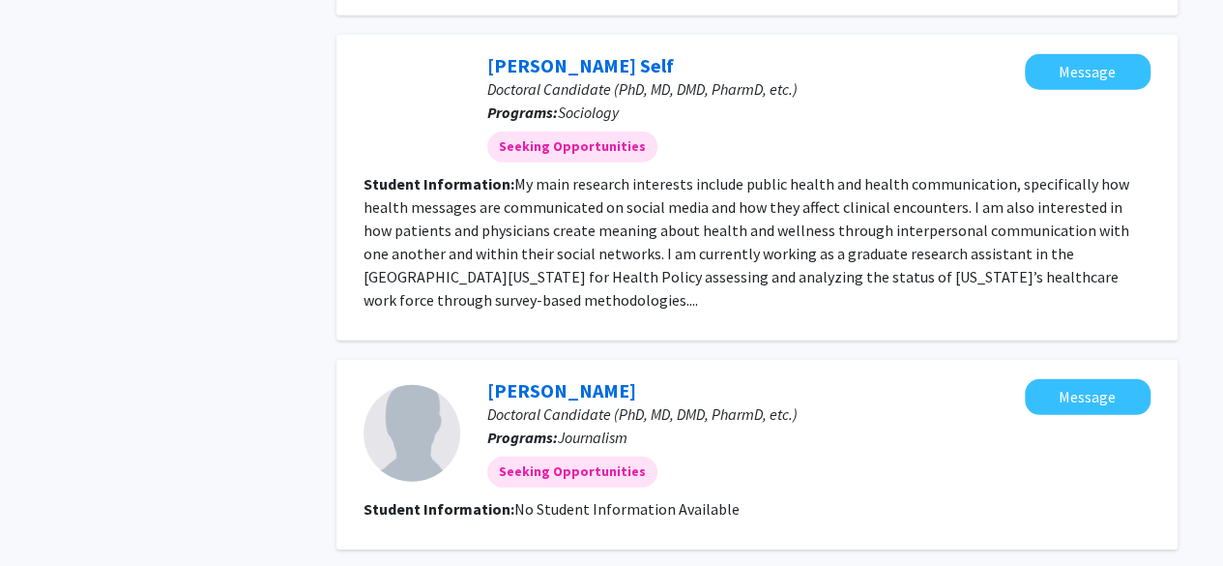
scroll to position [2851, 0]
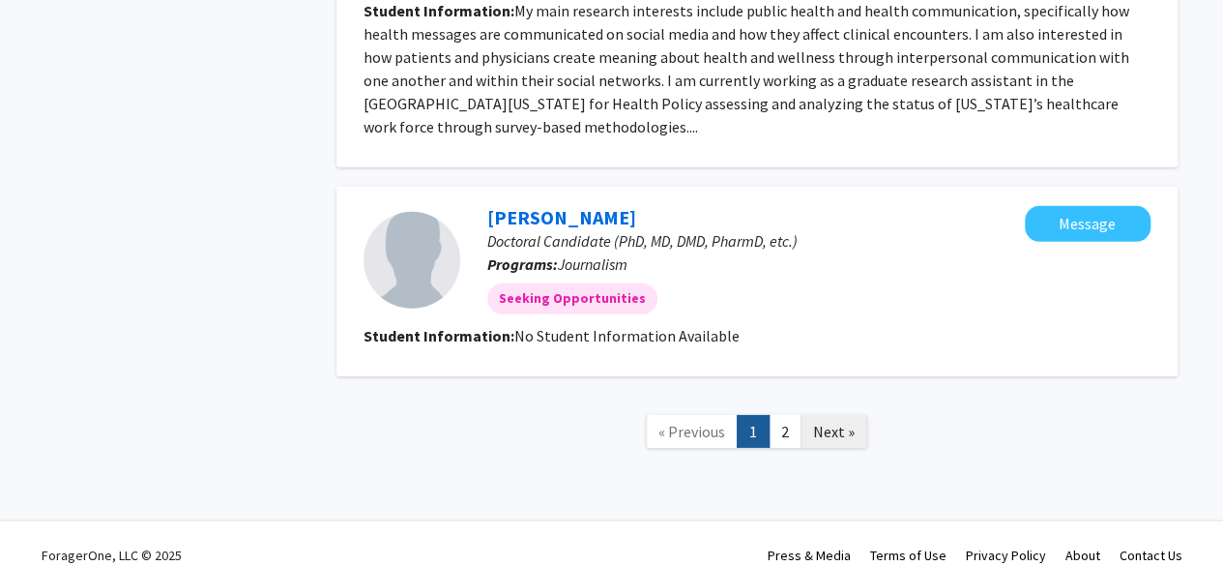
click at [822, 422] on span "Next »" at bounding box center [834, 431] width 42 height 19
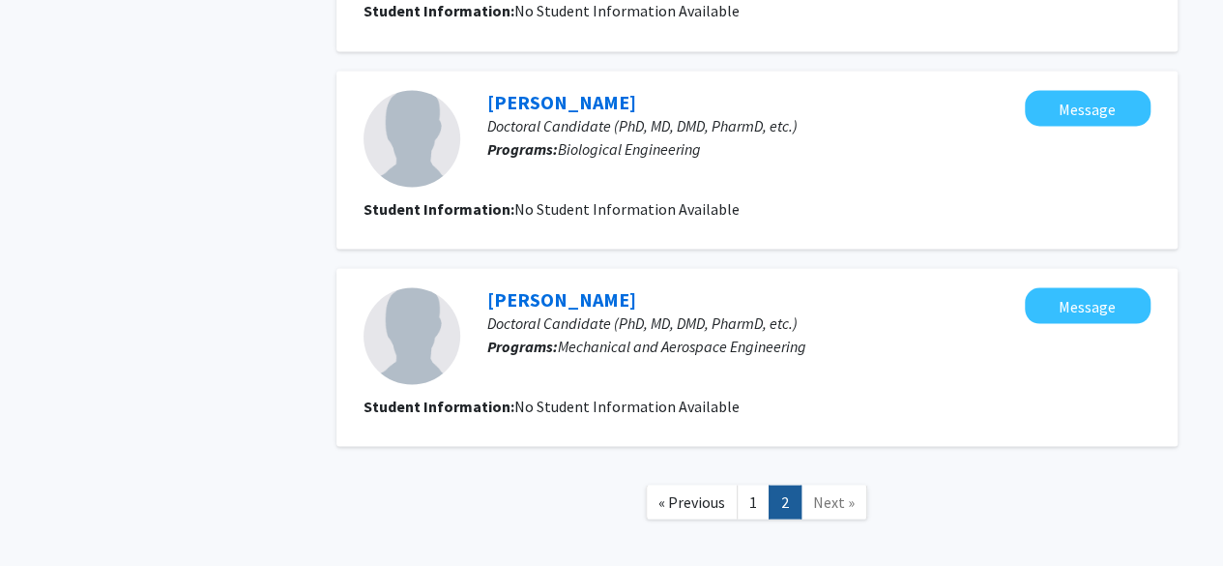
scroll to position [1855, 0]
